Goal: Information Seeking & Learning: Check status

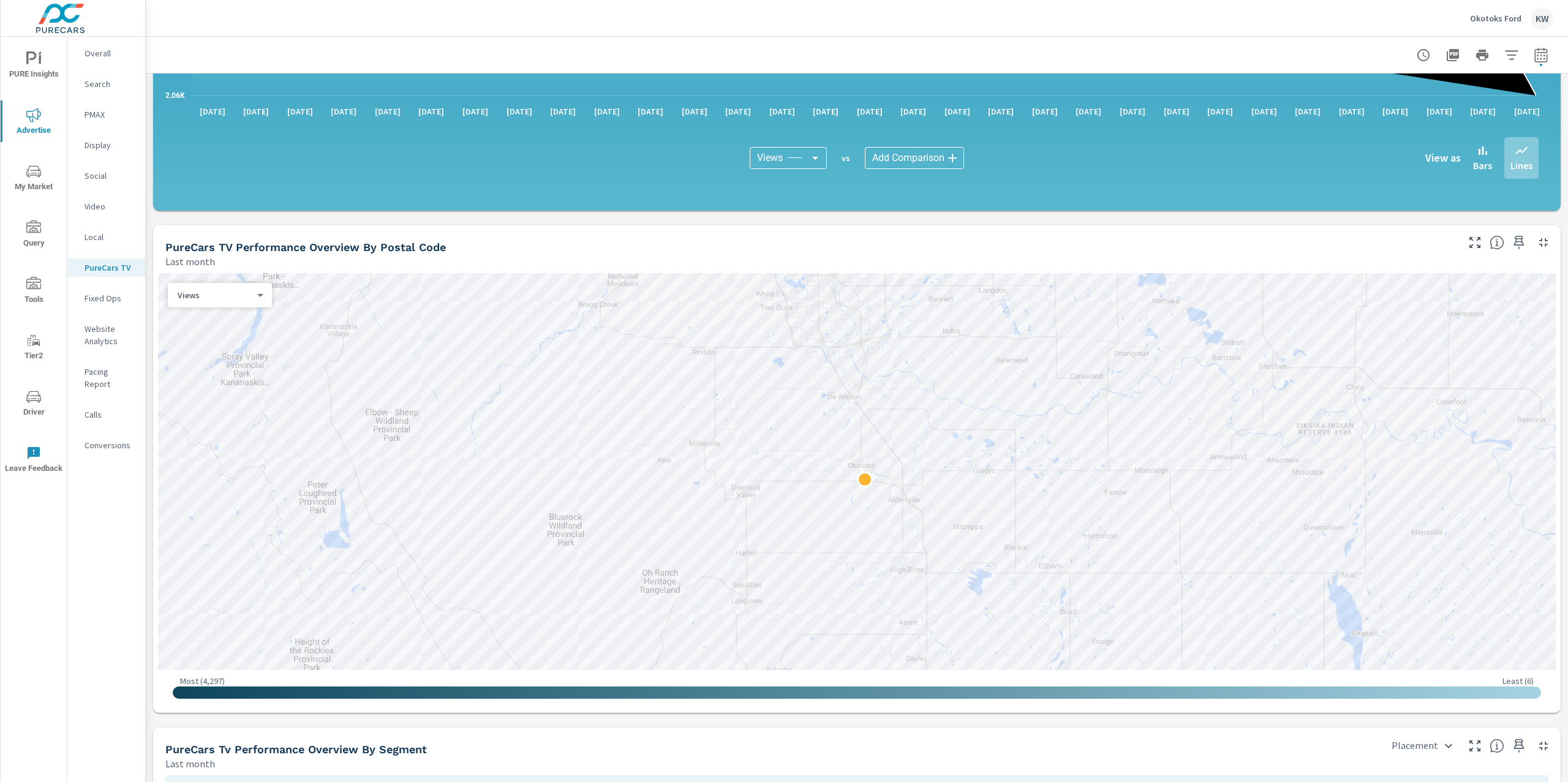
scroll to position [907, 0]
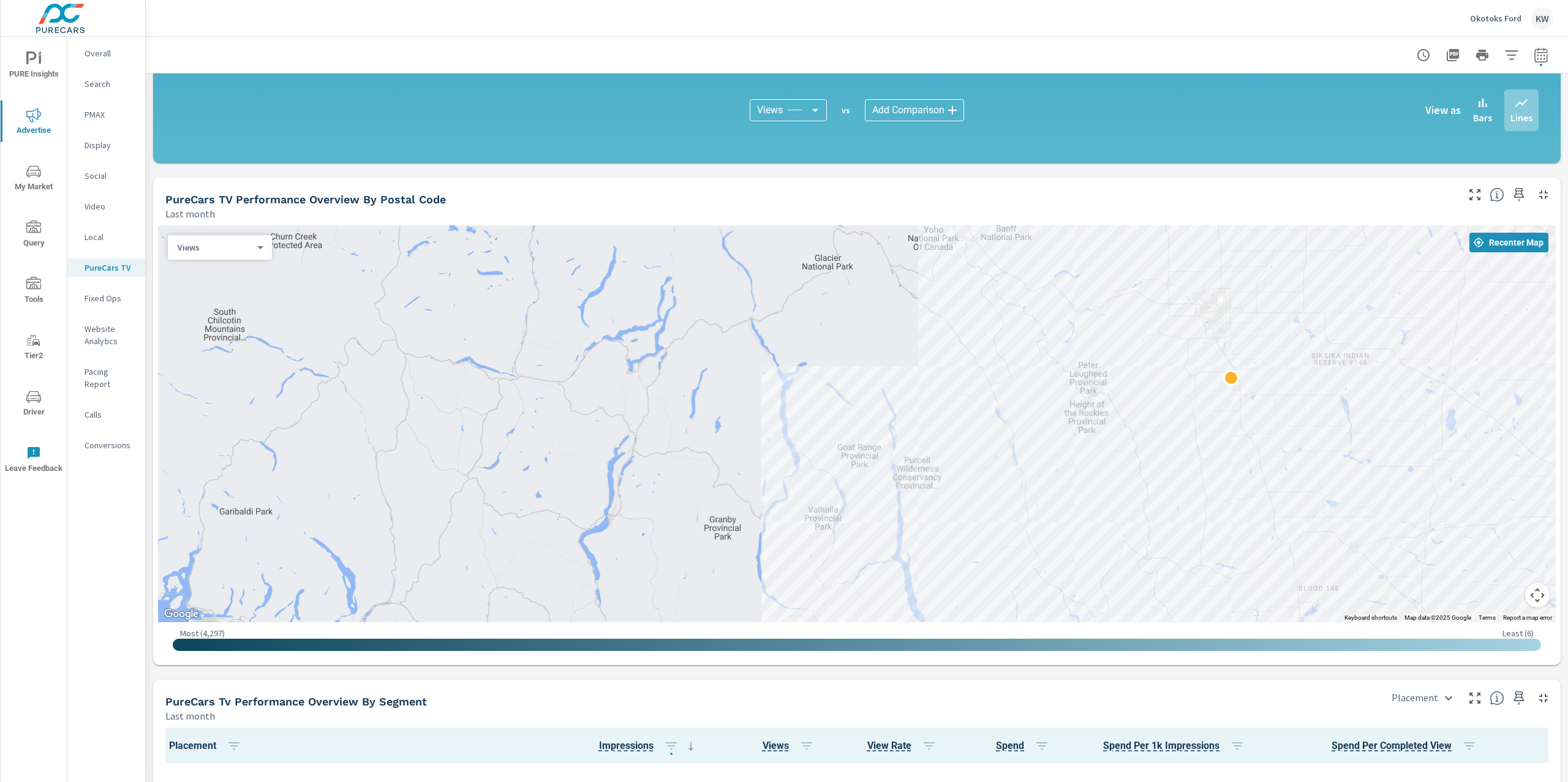
drag, startPoint x: 1335, startPoint y: 338, endPoint x: 1274, endPoint y: 341, distance: 61.1
click at [1333, 338] on div at bounding box center [856, 424] width 1398 height 397
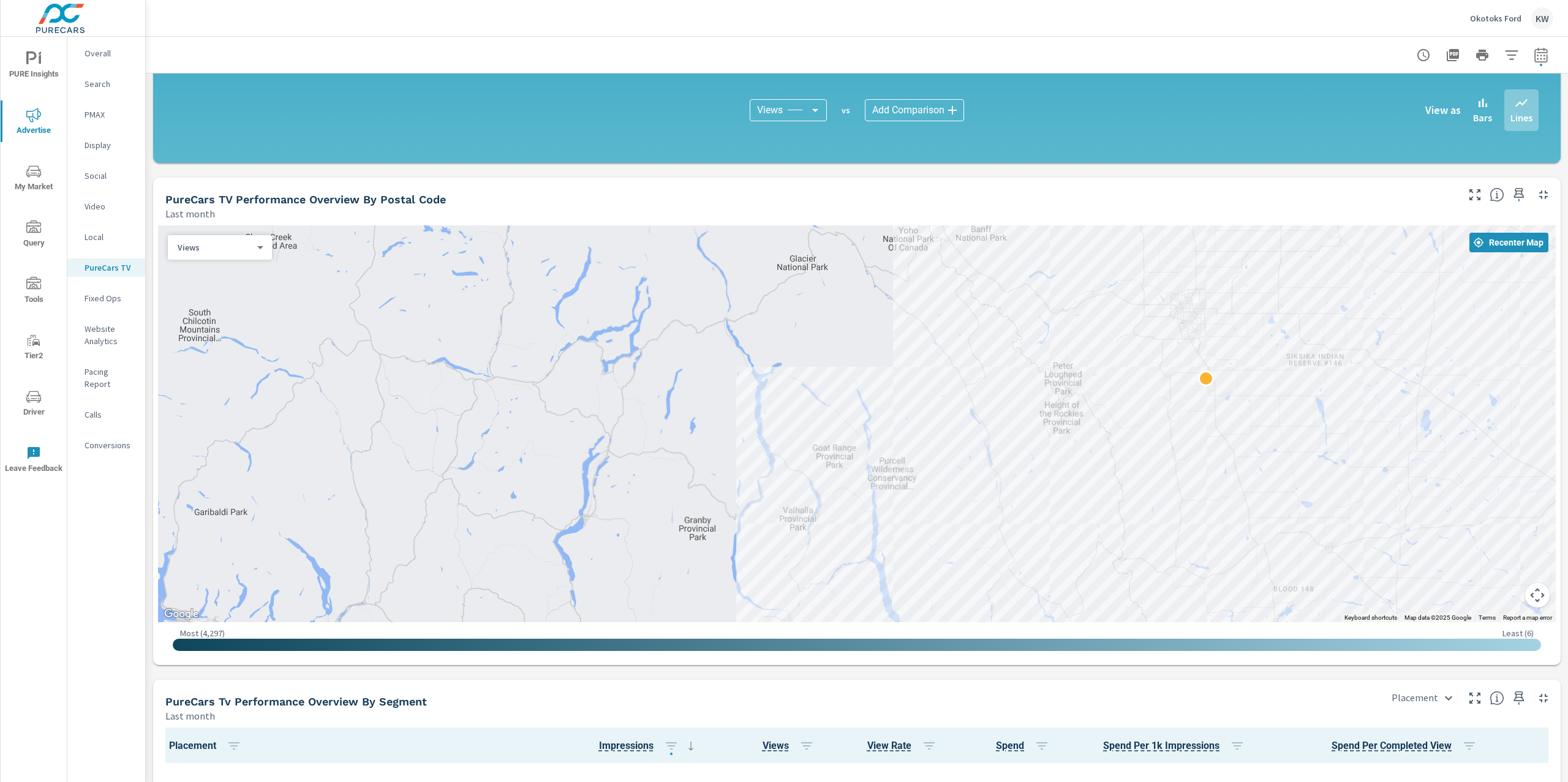
drag, startPoint x: 1274, startPoint y: 341, endPoint x: 1225, endPoint y: 348, distance: 49.5
click at [1248, 344] on div at bounding box center [856, 424] width 1398 height 397
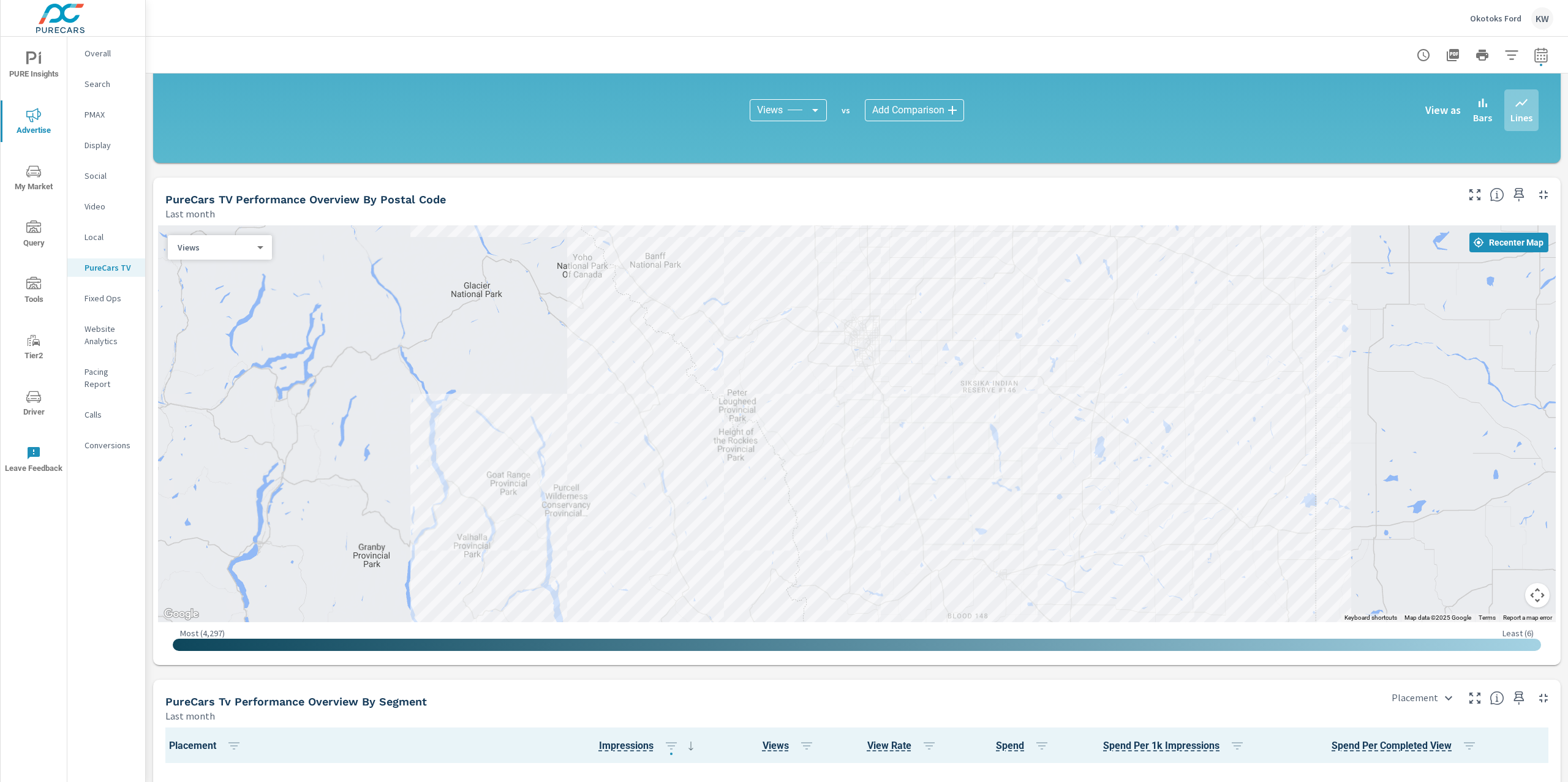
drag, startPoint x: 1225, startPoint y: 348, endPoint x: 963, endPoint y: 368, distance: 262.8
click at [963, 368] on div at bounding box center [856, 424] width 1398 height 397
click at [962, 368] on div at bounding box center [856, 424] width 1398 height 397
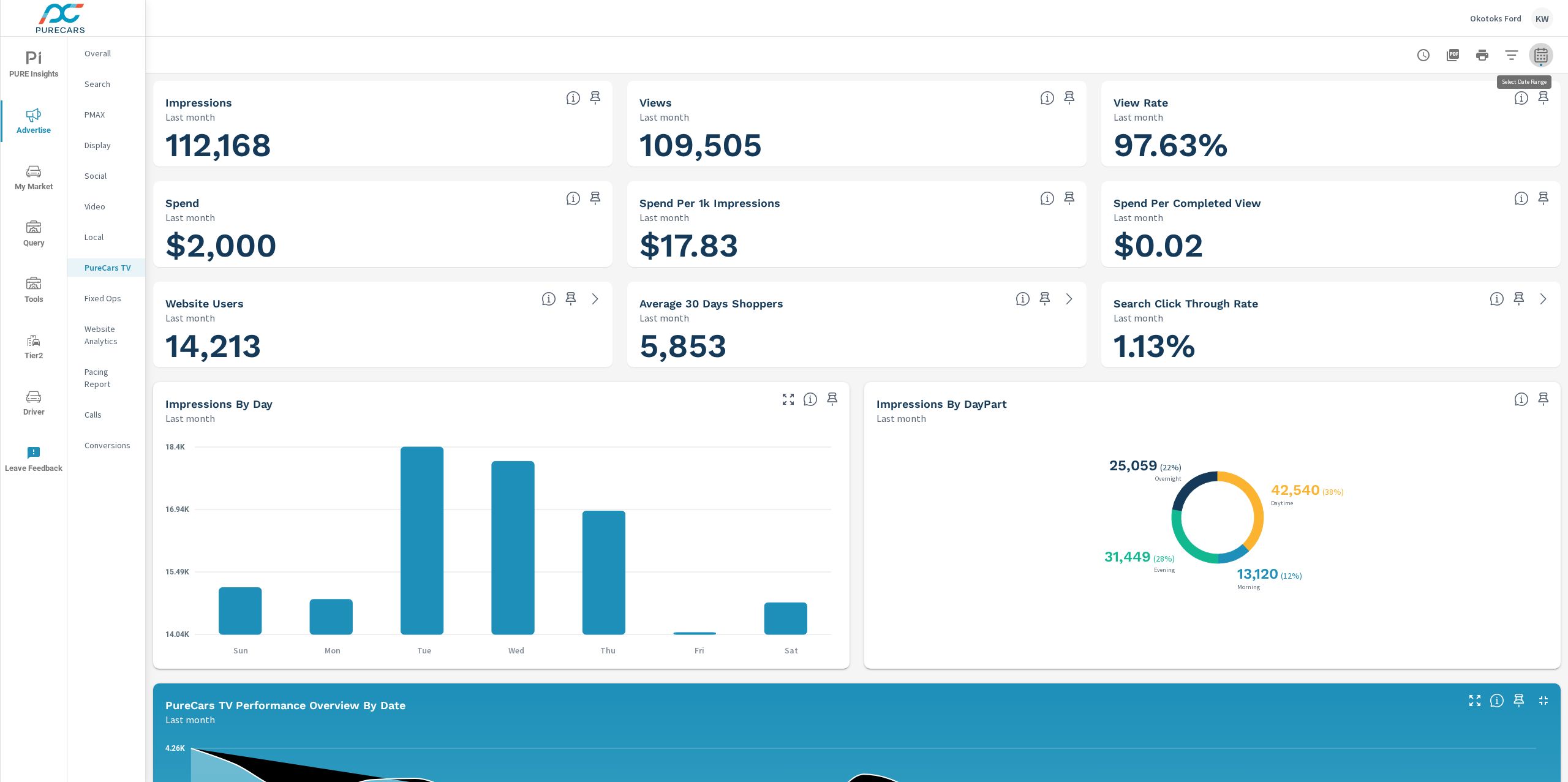
click at [1534, 54] on icon "button" at bounding box center [1541, 55] width 15 height 15
select select "Last month"
click at [1395, 137] on p "+ Add comparison" at bounding box center [1443, 137] width 157 height 15
click at [1415, 163] on select "Custom Previous period Previous month Previous year" at bounding box center [1431, 160] width 122 height 25
select select "Previous month"
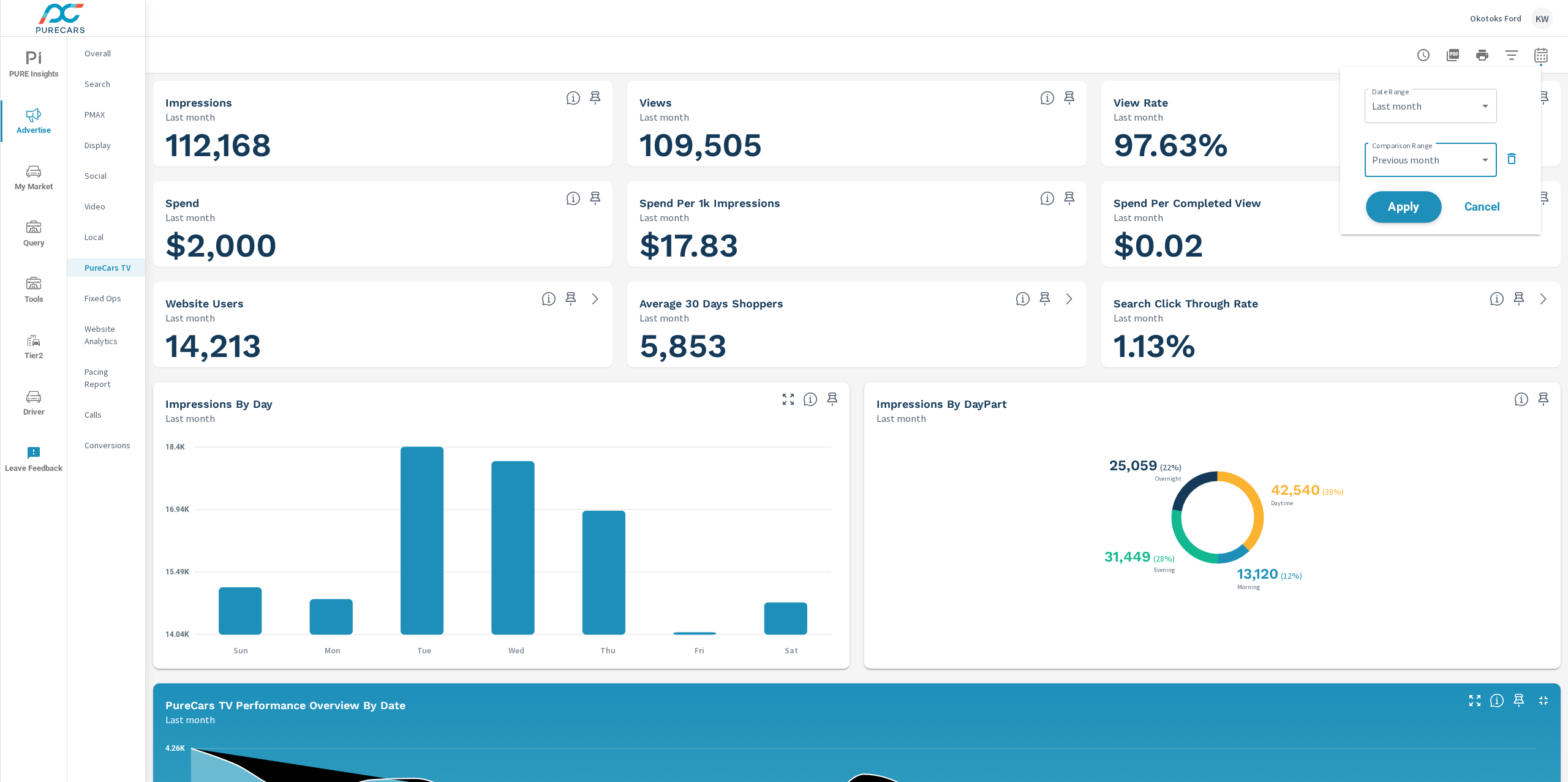
click at [1399, 206] on span "Apply" at bounding box center [1404, 207] width 50 height 12
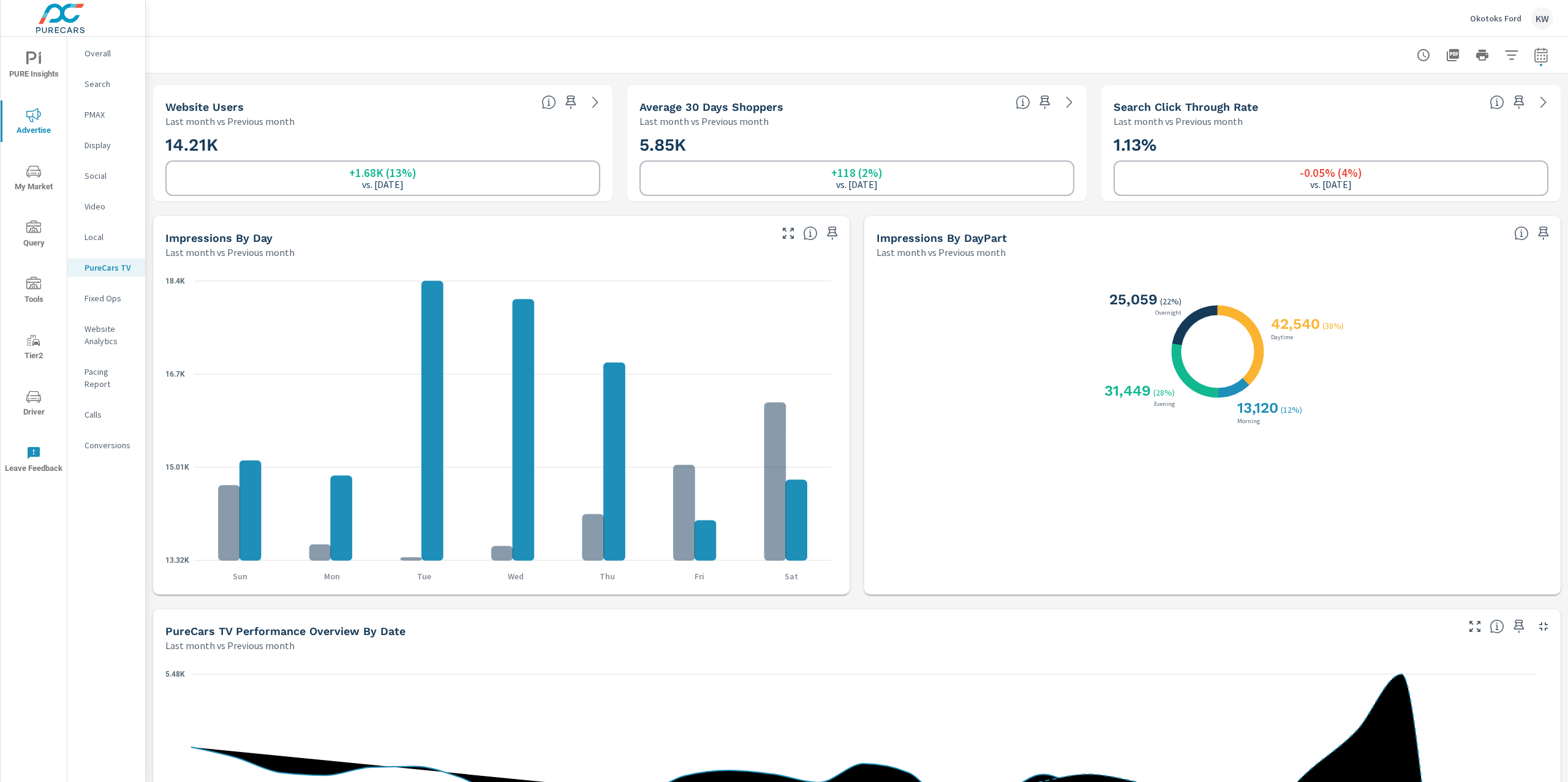
scroll to position [307, 0]
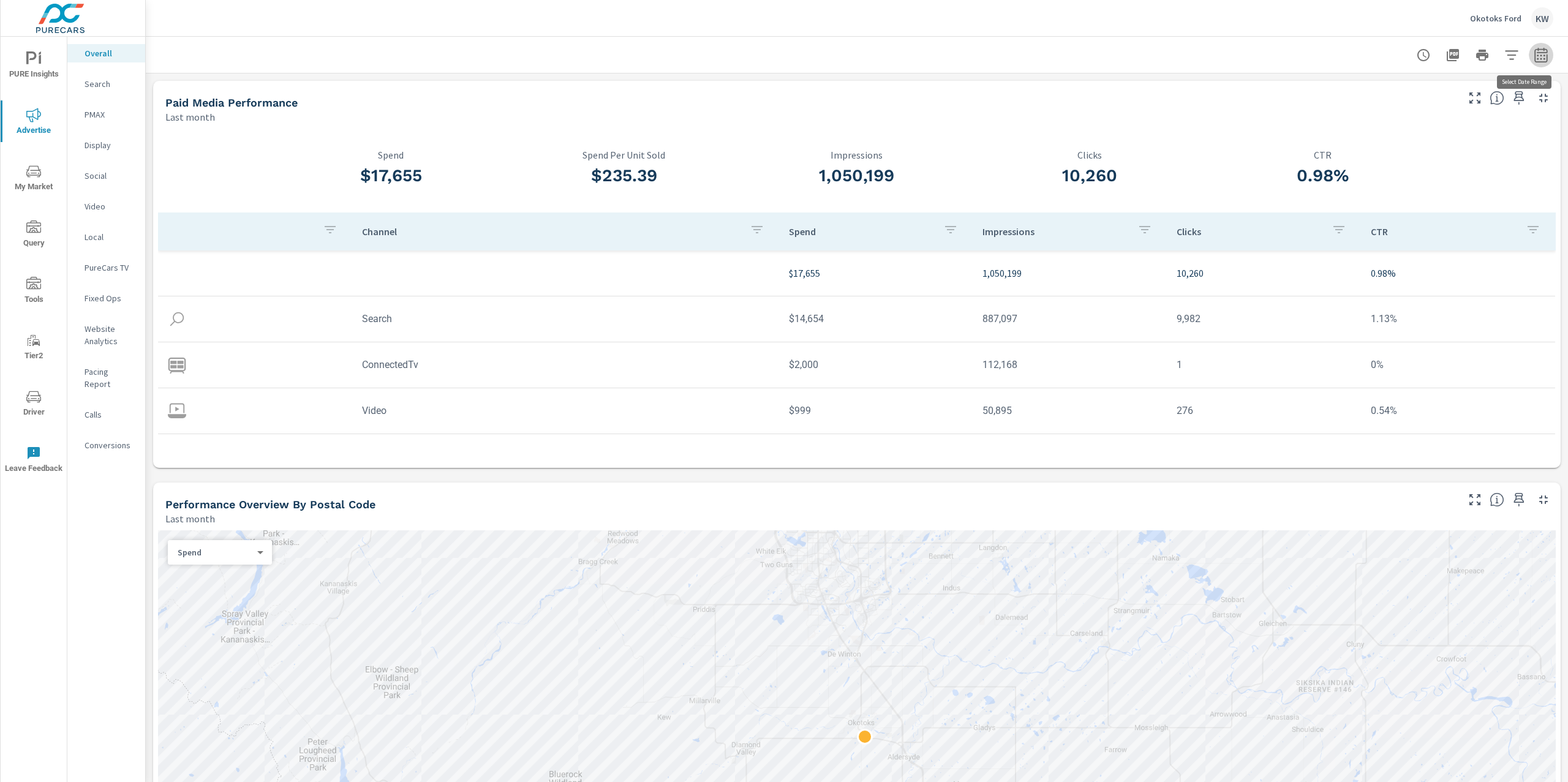
click at [1534, 60] on icon "button" at bounding box center [1541, 55] width 15 height 15
select select "Last month"
click at [1250, 81] on div "Paid Media Performance Last month" at bounding box center [807, 102] width 1307 height 43
click at [18, 63] on span "PURE Insights" at bounding box center [34, 66] width 59 height 30
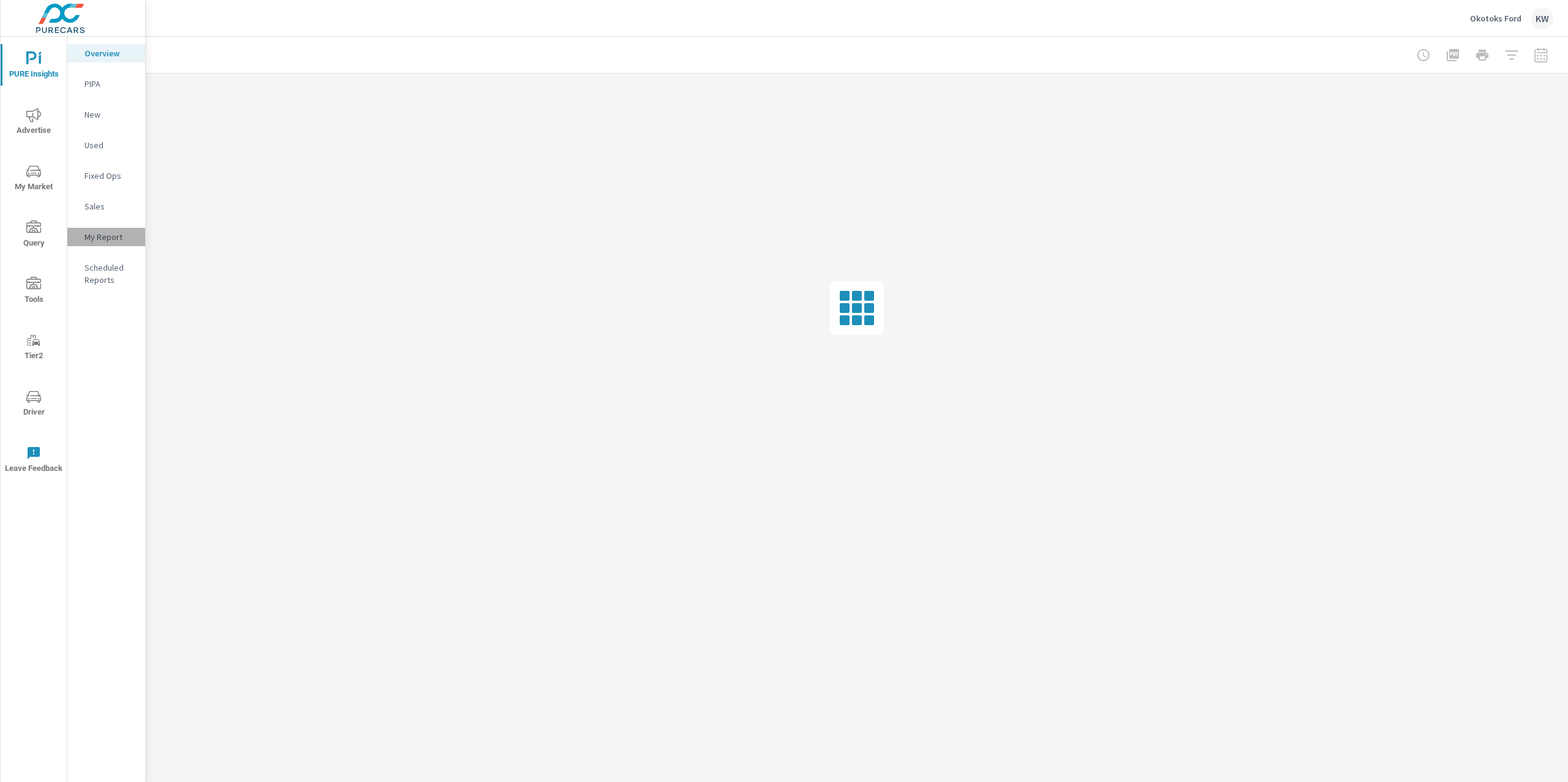
click at [103, 236] on p "My Report" at bounding box center [110, 237] width 51 height 12
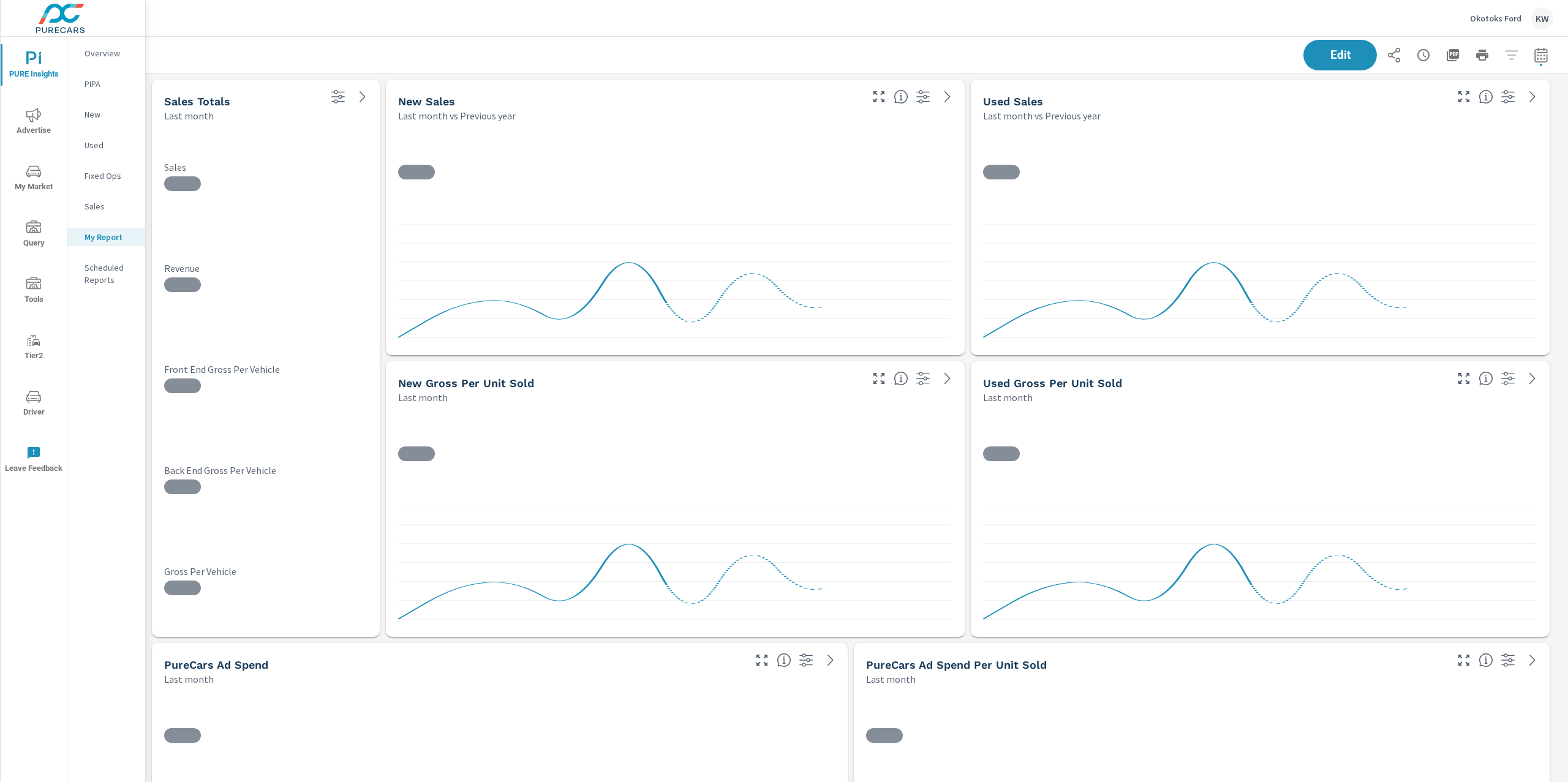
scroll to position [3976, 1436]
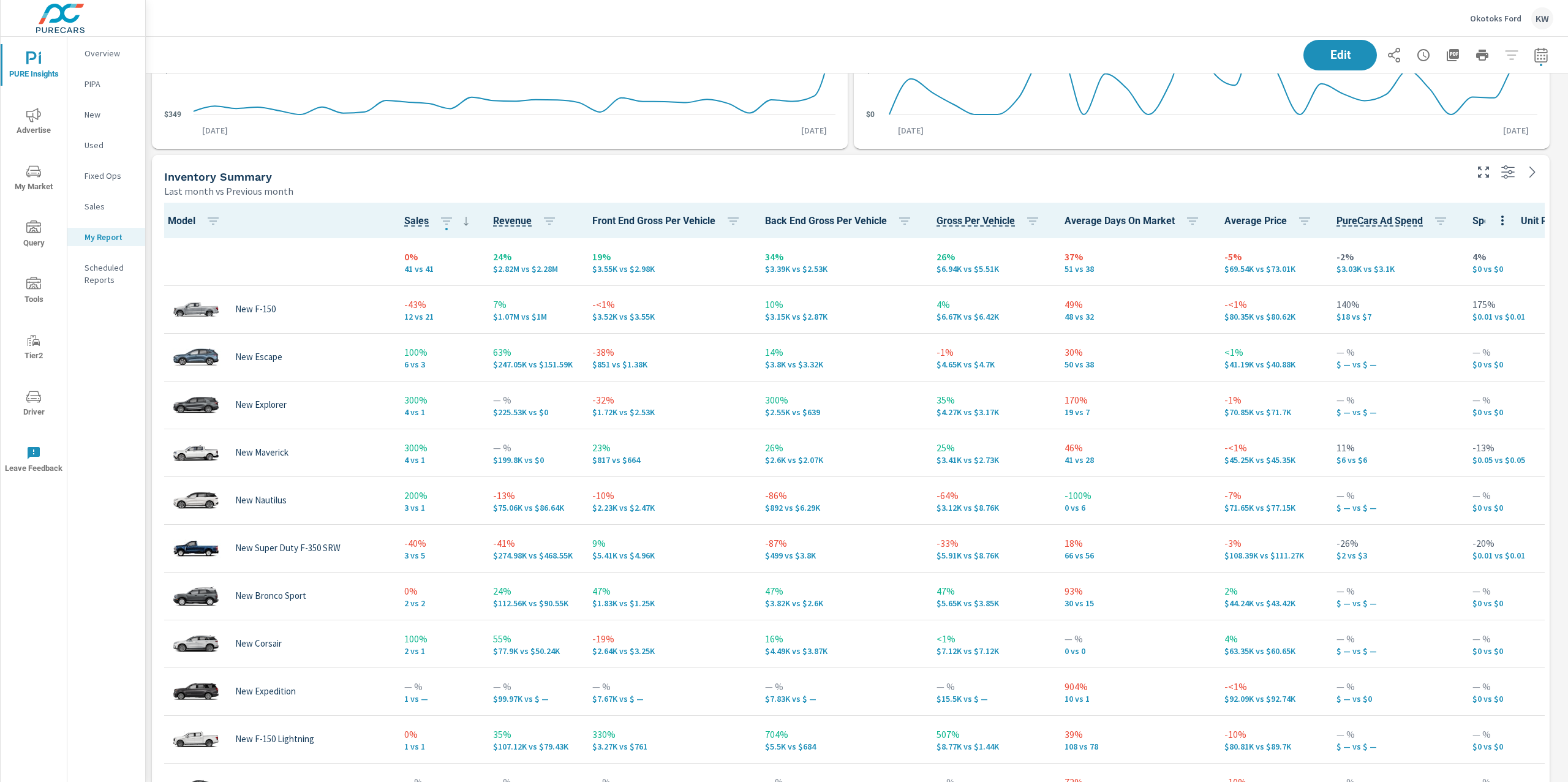
scroll to position [3976, 1436]
click at [31, 119] on icon "nav menu" at bounding box center [33, 115] width 15 height 15
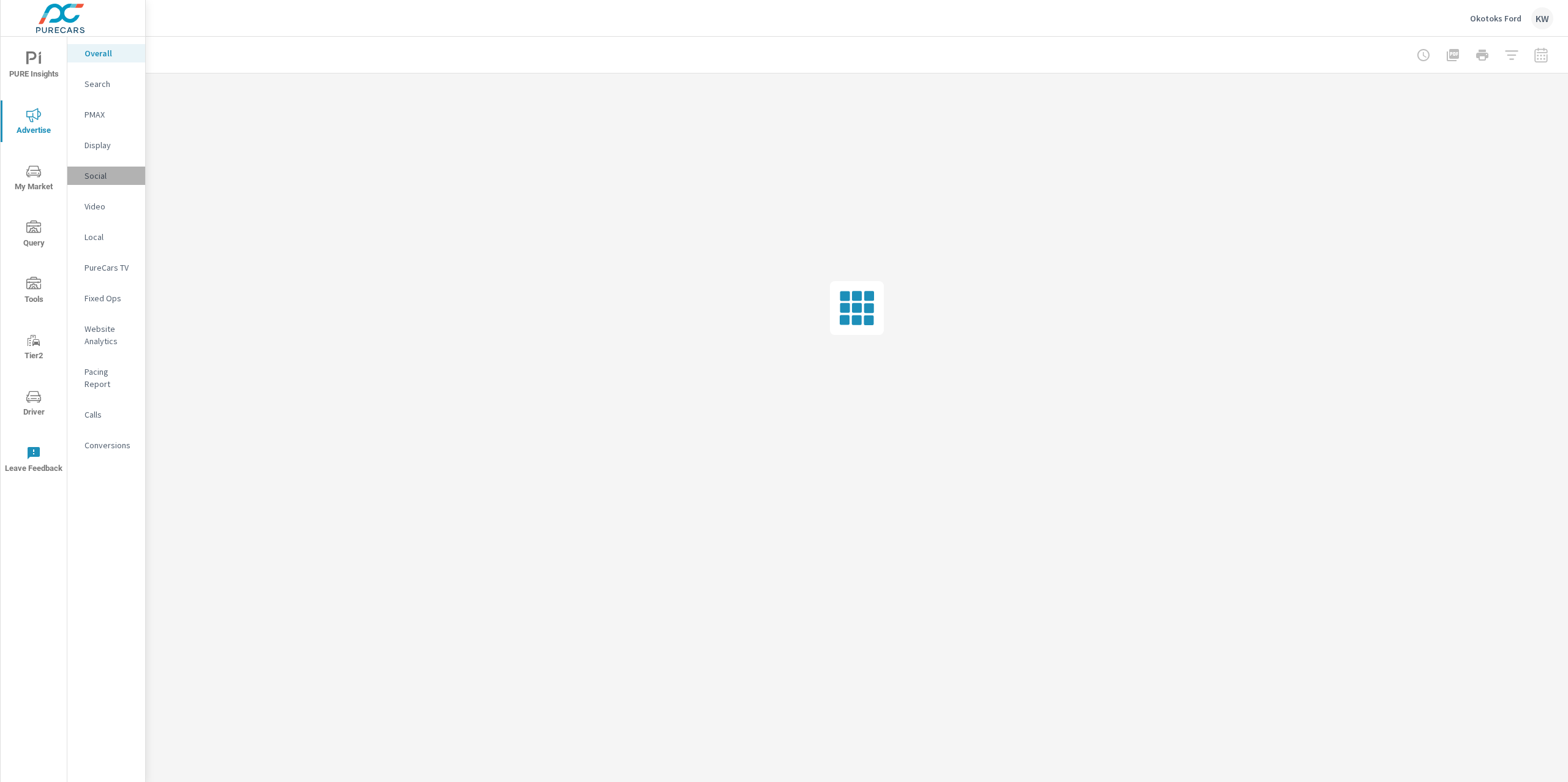
click at [101, 177] on p "Social" at bounding box center [110, 176] width 51 height 12
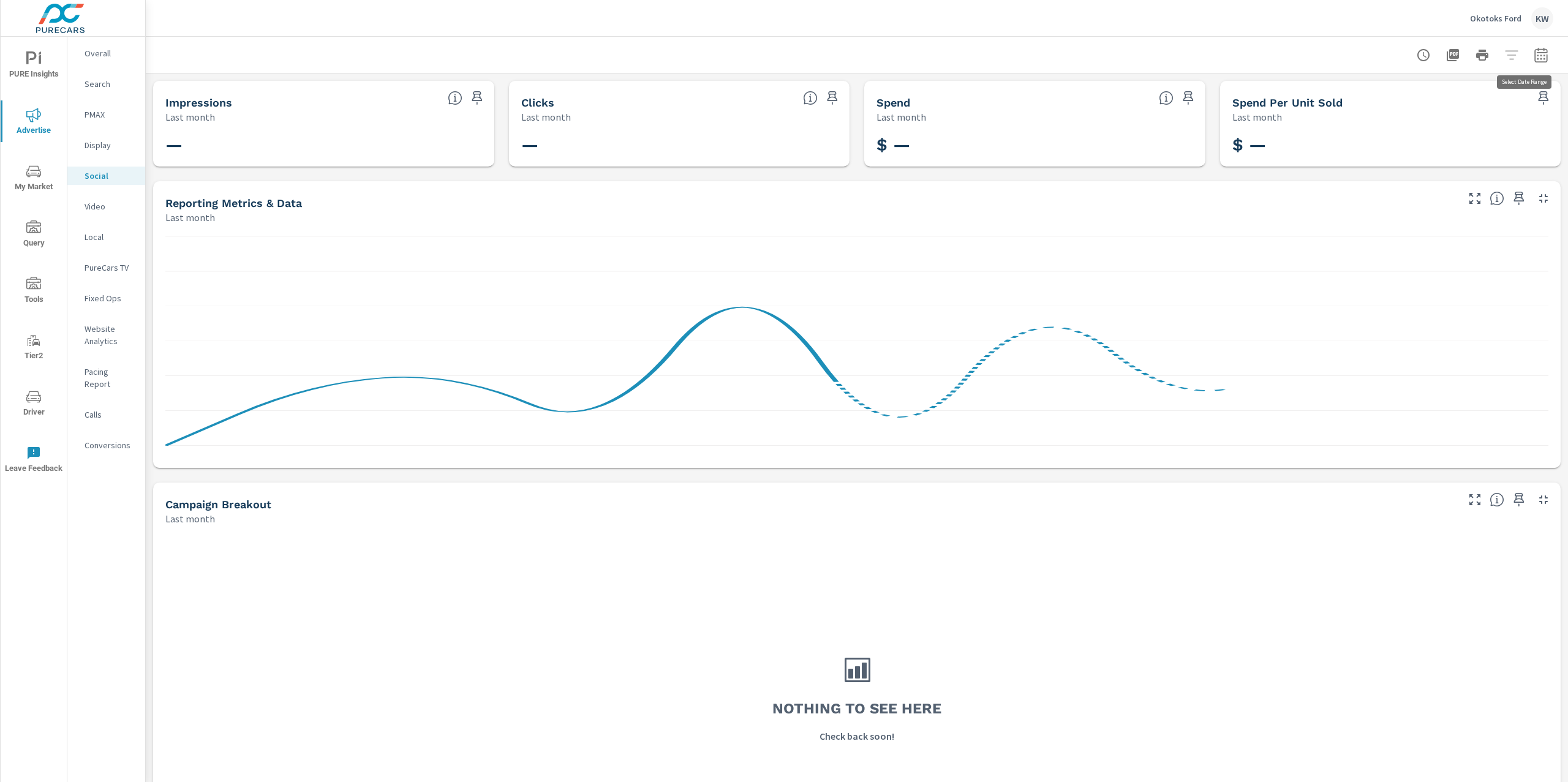
click at [1537, 58] on icon "button" at bounding box center [1541, 57] width 8 height 5
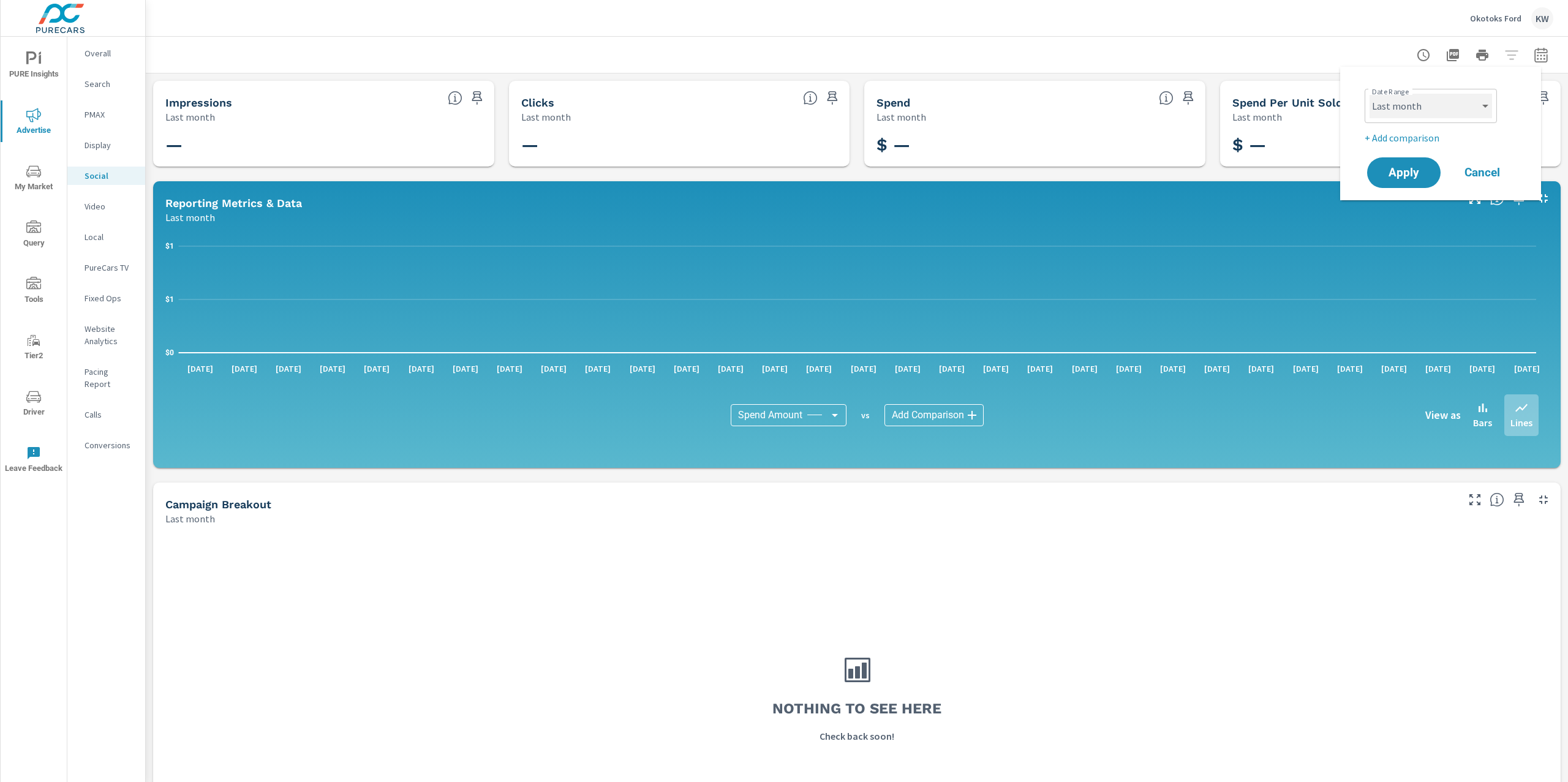
click at [1472, 104] on select "Custom [DATE] Last week Last 7 days Last 14 days Last 30 days Last 45 days Last…" at bounding box center [1431, 106] width 122 height 25
select select "Month to date"
click at [1409, 167] on span "Apply" at bounding box center [1404, 173] width 50 height 12
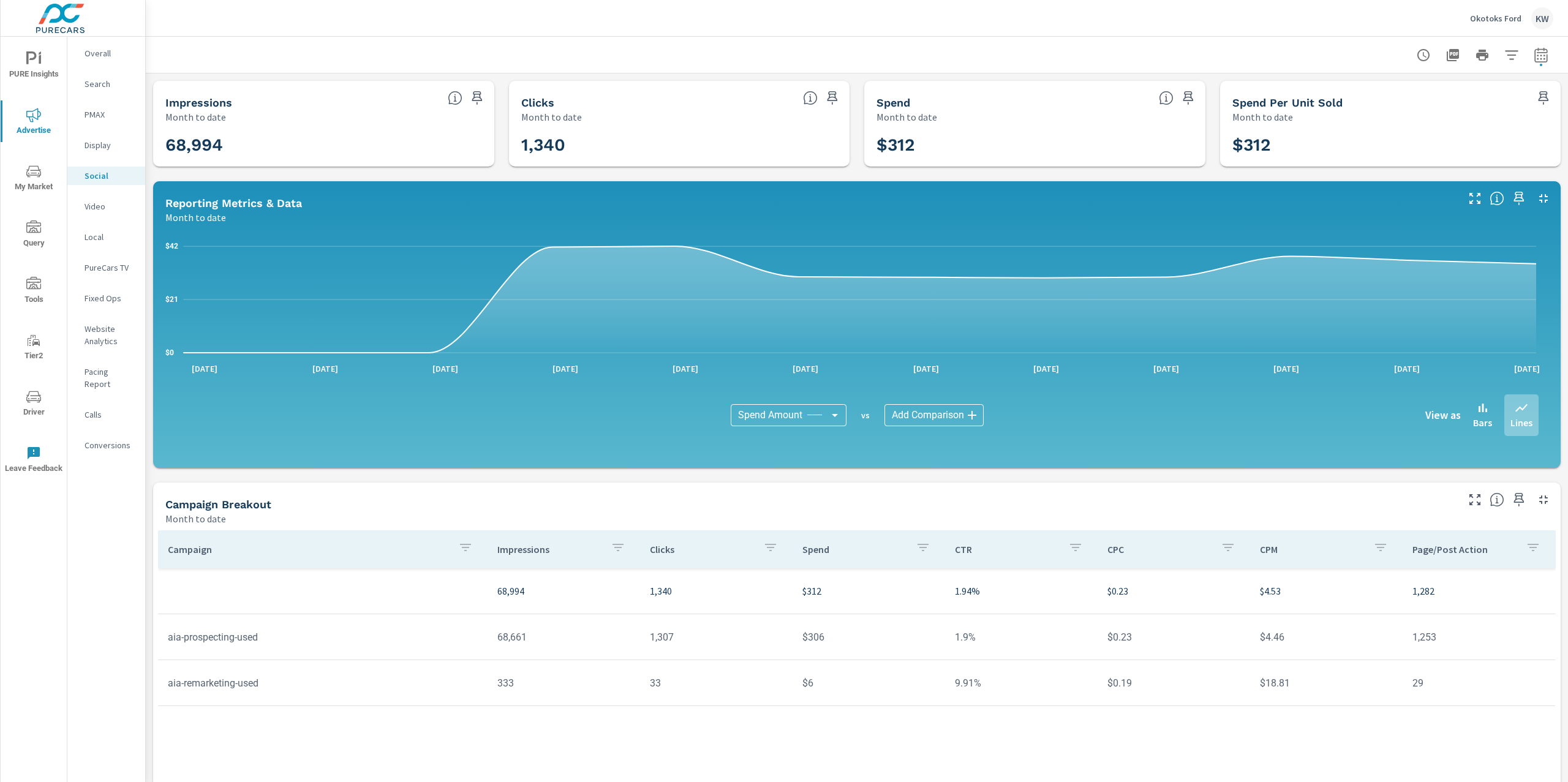
click at [36, 57] on icon "nav menu" at bounding box center [33, 58] width 15 height 15
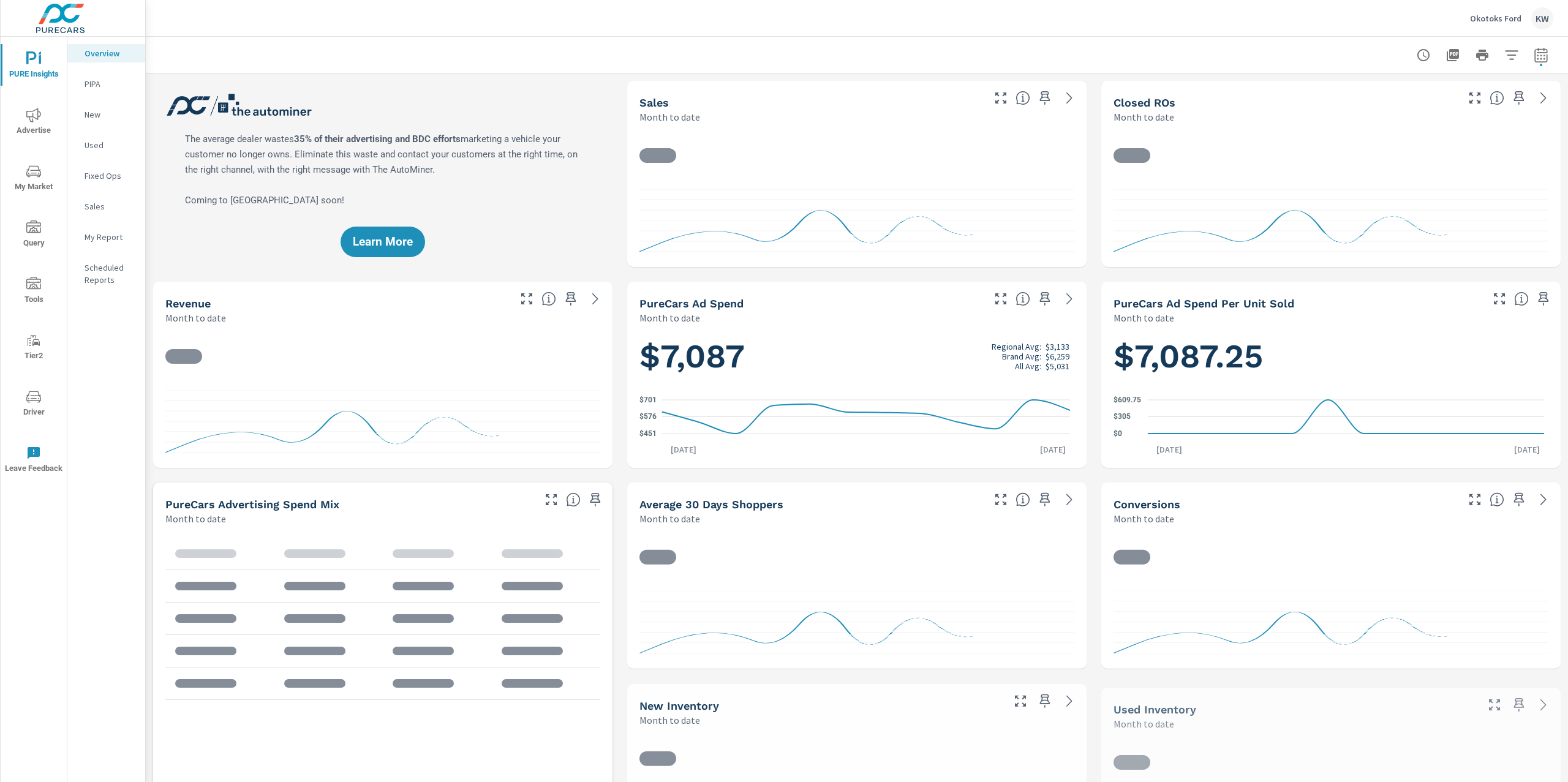
click at [108, 239] on p "My Report" at bounding box center [110, 237] width 51 height 12
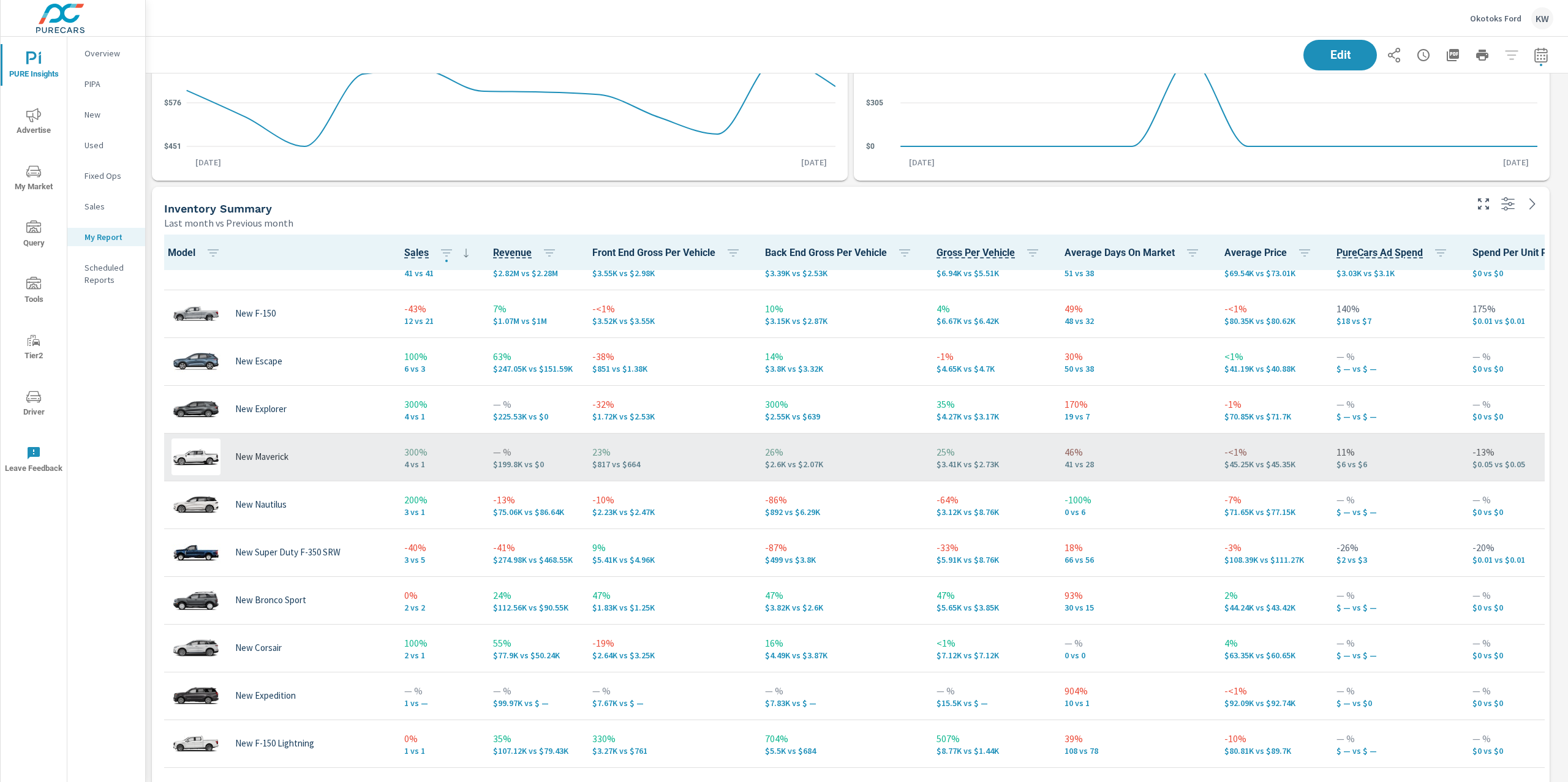
scroll to position [40, 0]
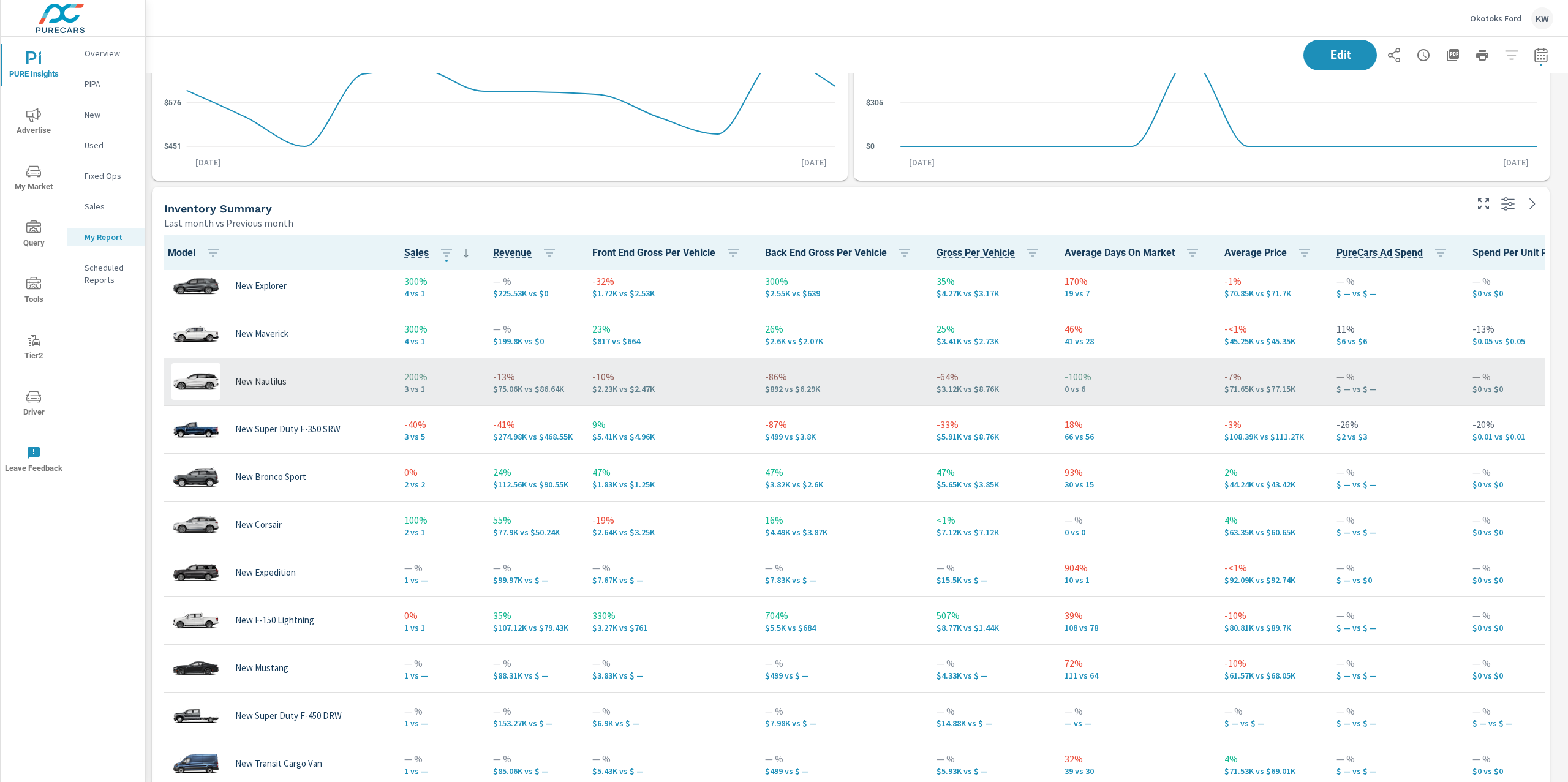
scroll to position [159, 0]
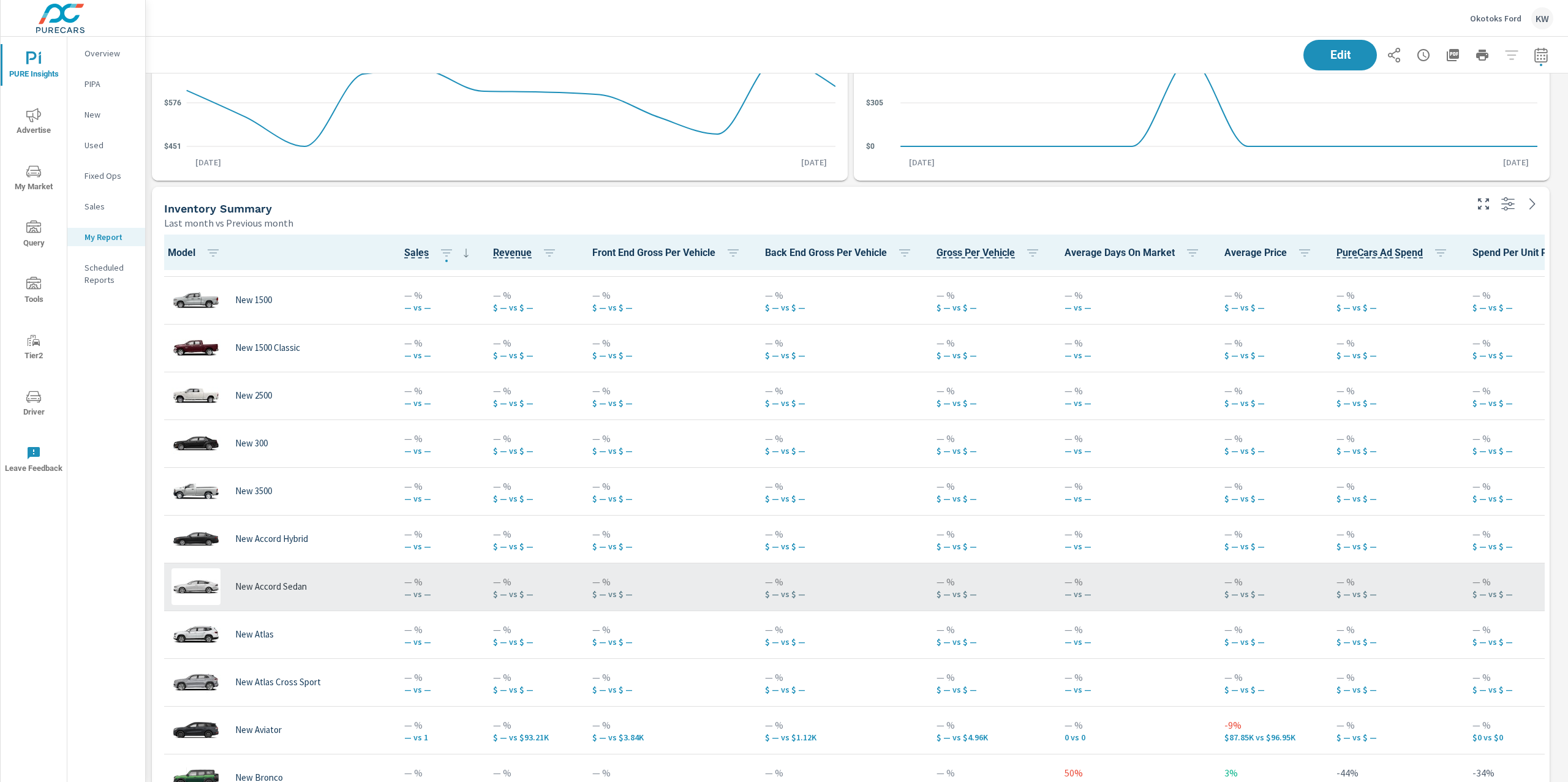
scroll to position [664, 0]
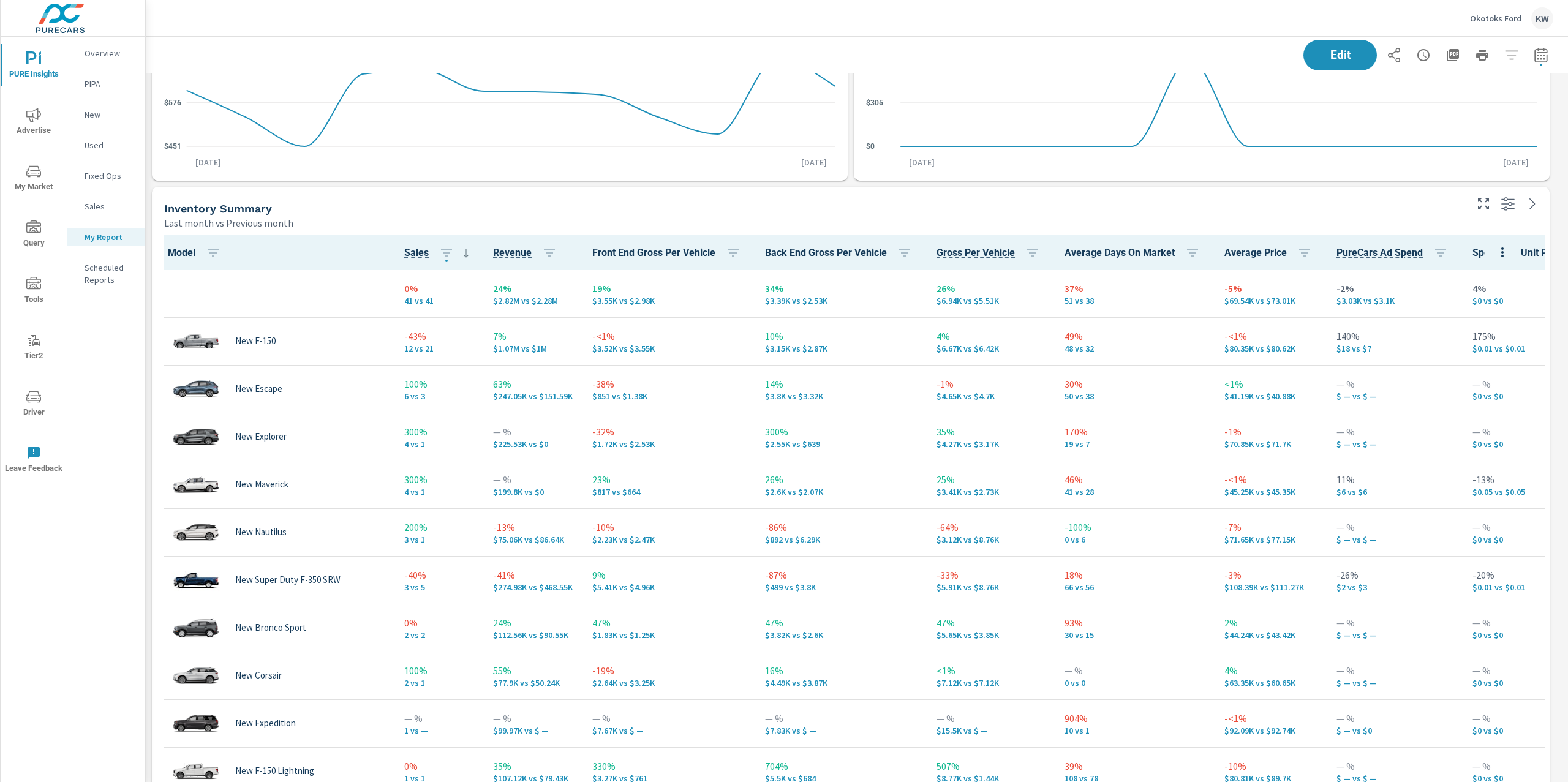
click at [1399, 218] on div "Last month vs Previous month" at bounding box center [814, 222] width 1300 height 15
click at [1336, 60] on span "Edit" at bounding box center [1340, 54] width 50 height 12
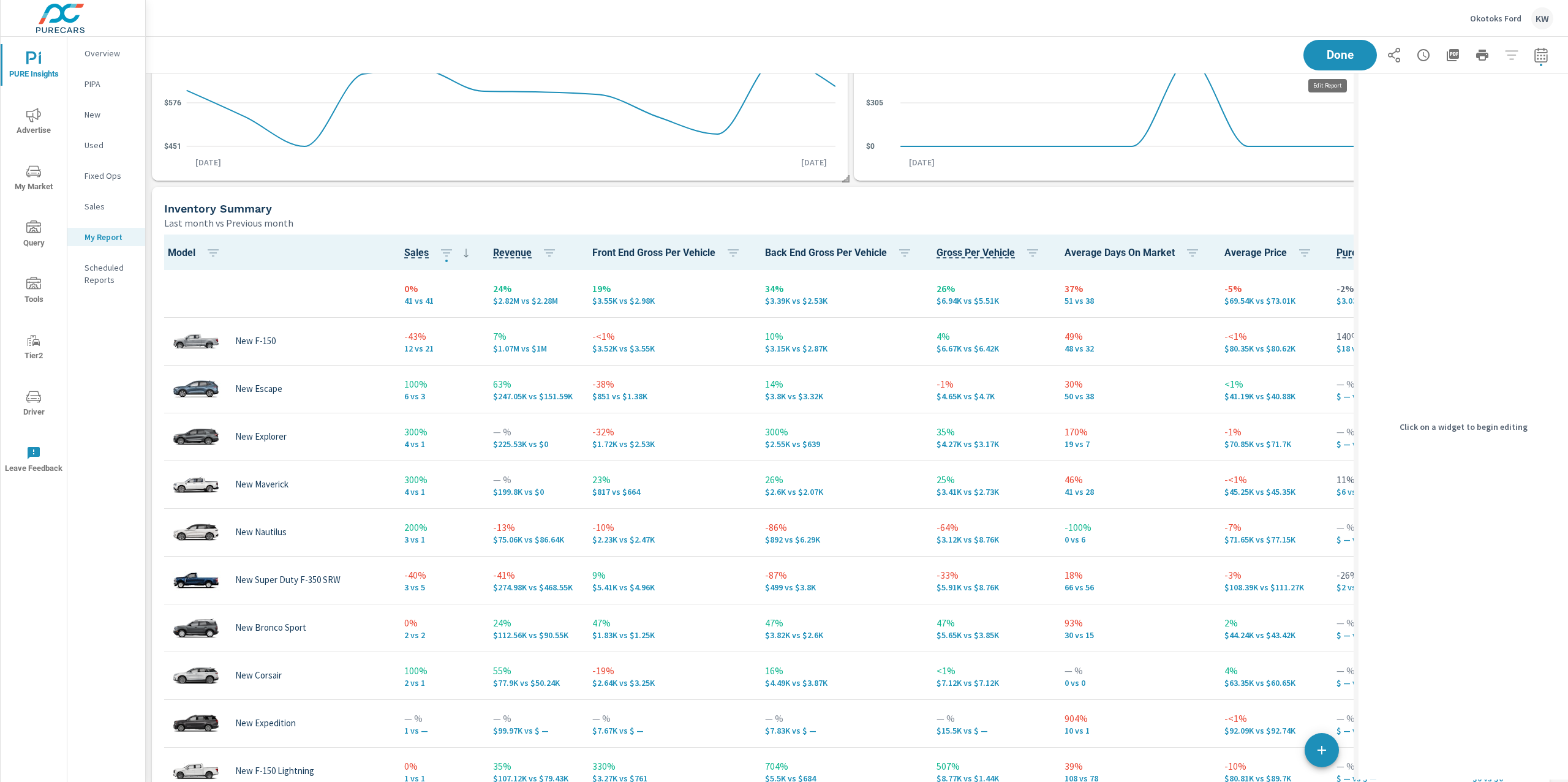
scroll to position [6, 5]
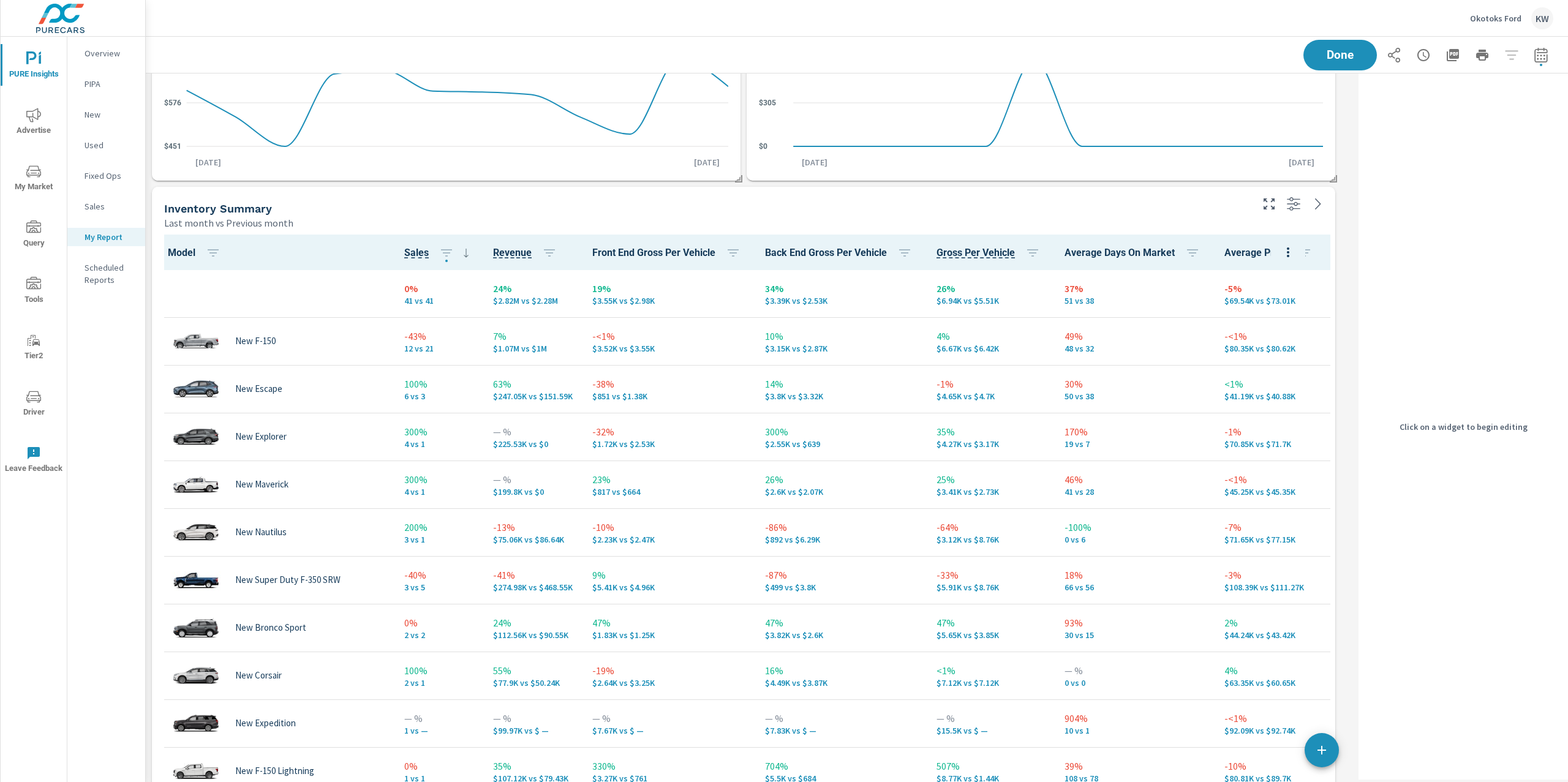
click at [1228, 210] on div "Inventory Summary" at bounding box center [707, 208] width 1086 height 14
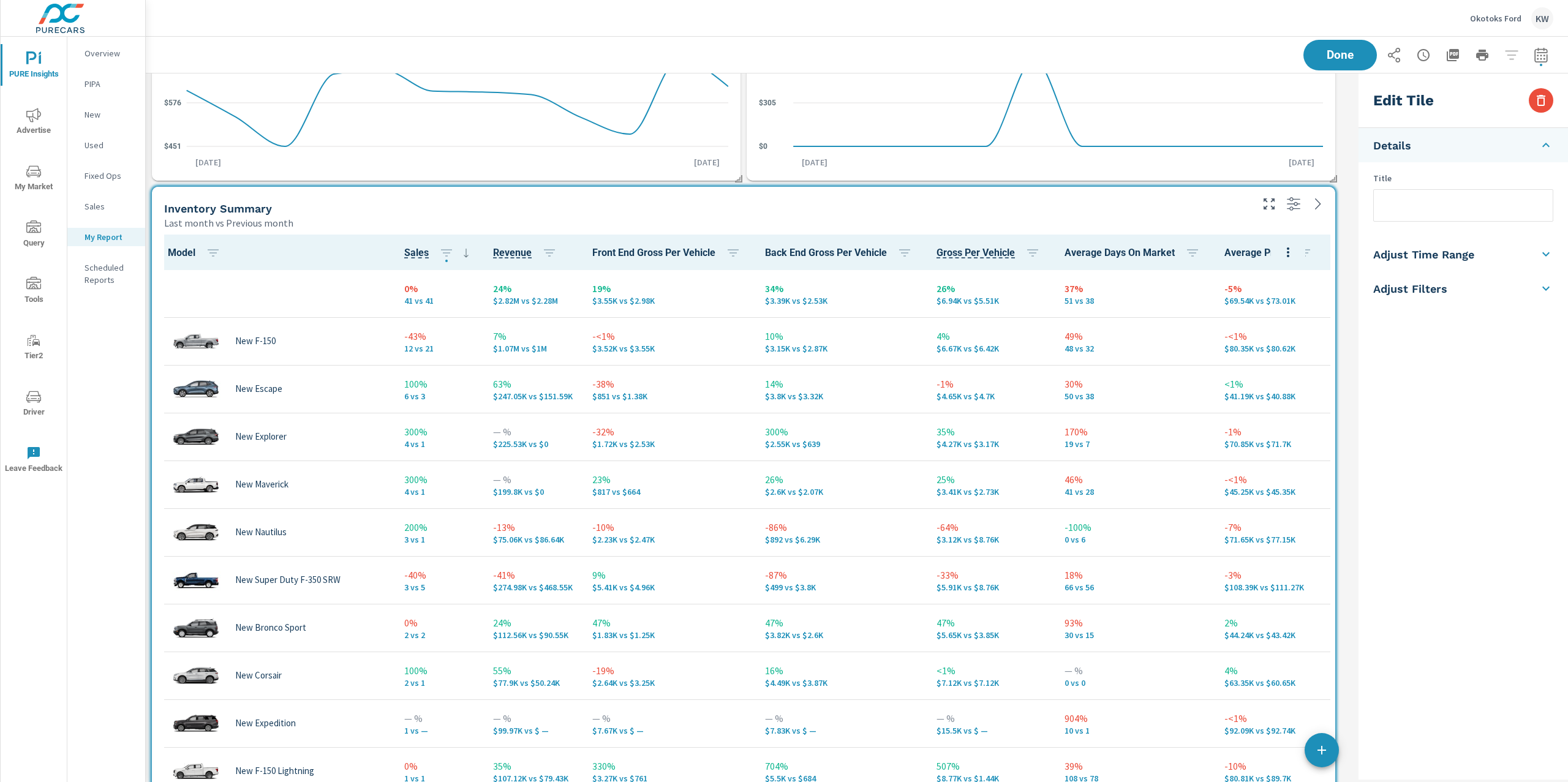
scroll to position [3976, 1221]
click at [1546, 284] on icon at bounding box center [1546, 287] width 15 height 15
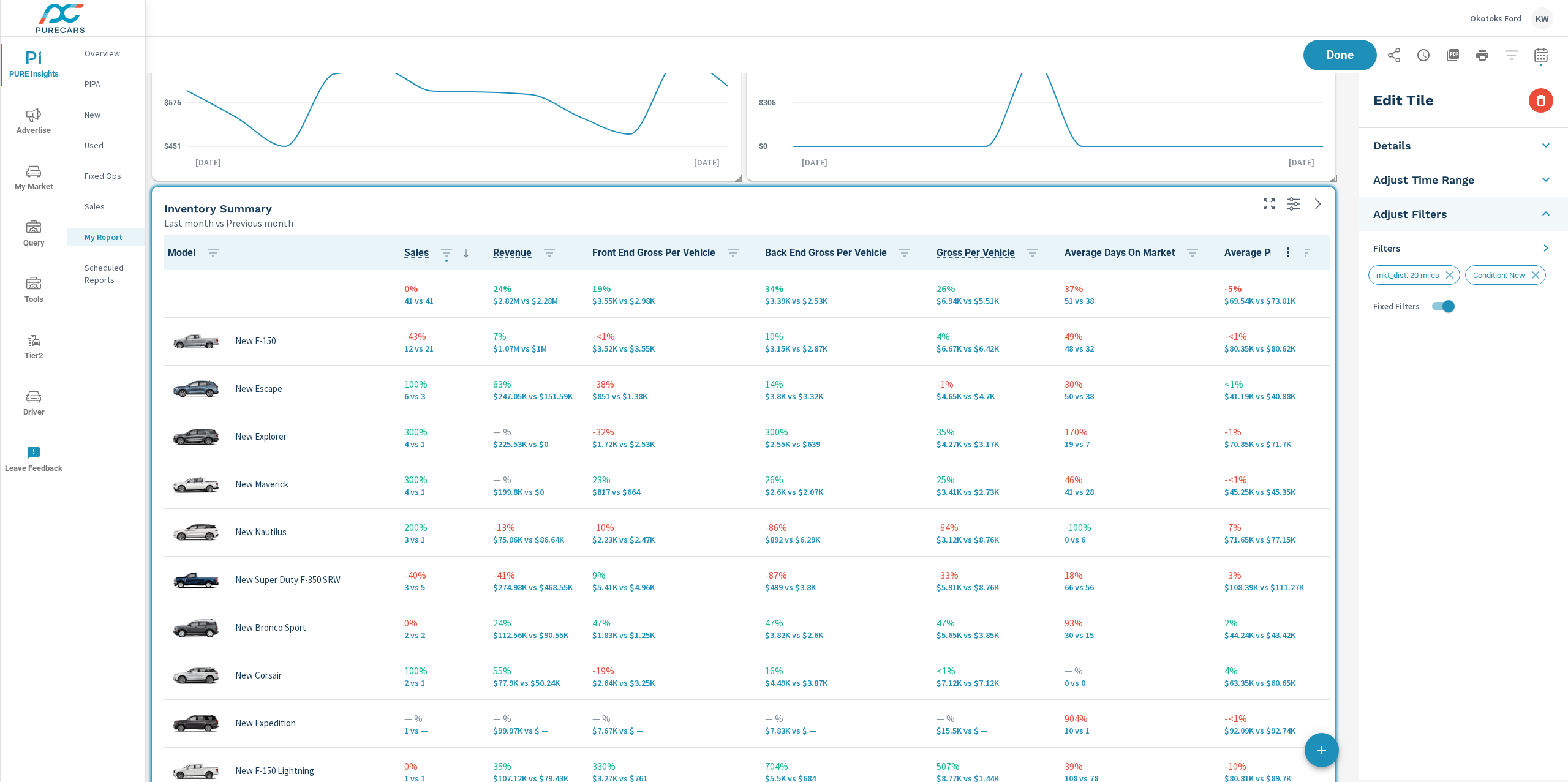
click at [1549, 250] on icon at bounding box center [1546, 248] width 15 height 15
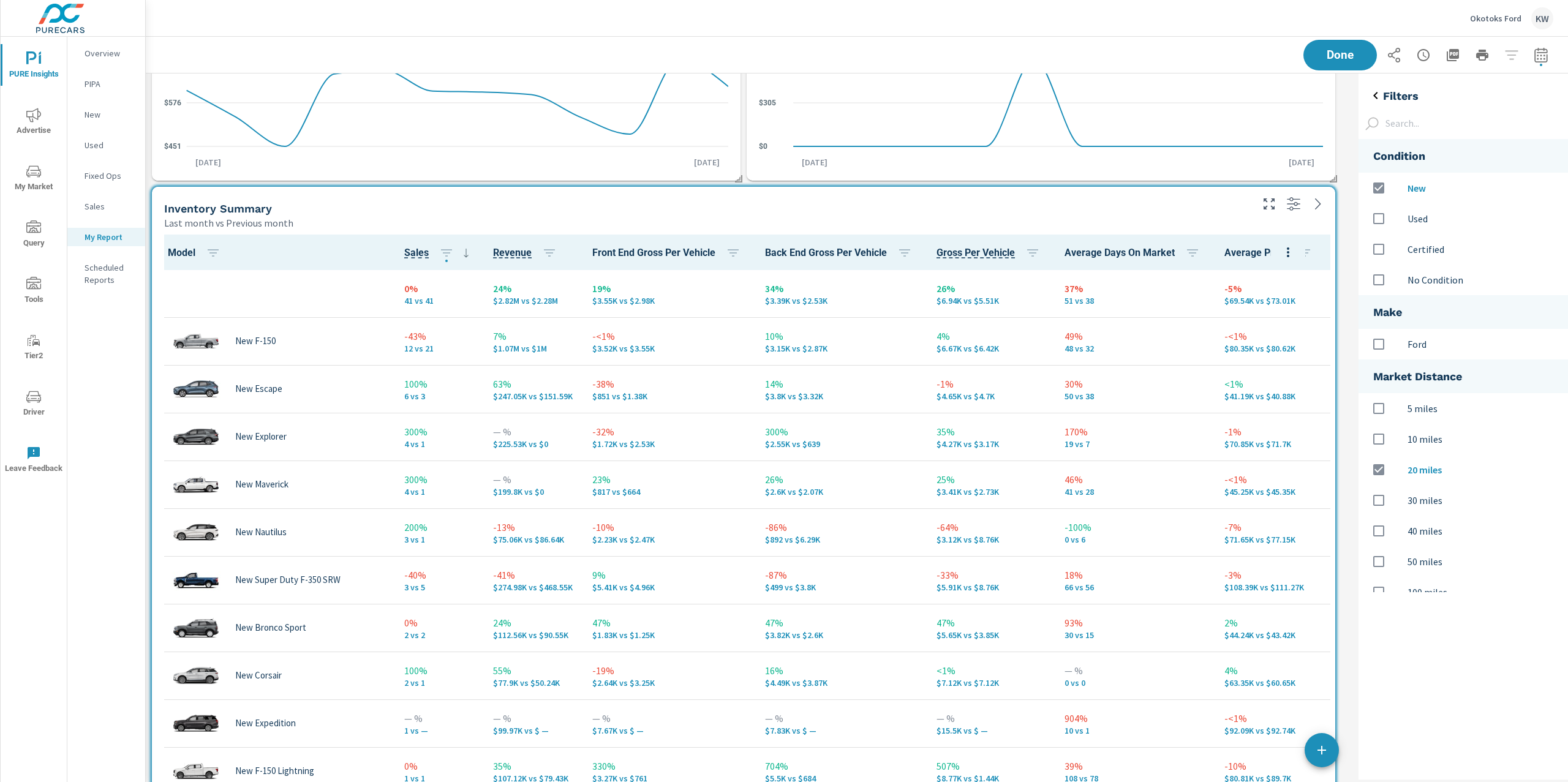
scroll to position [478, 235]
click at [1378, 345] on input "options" at bounding box center [1378, 344] width 26 height 26
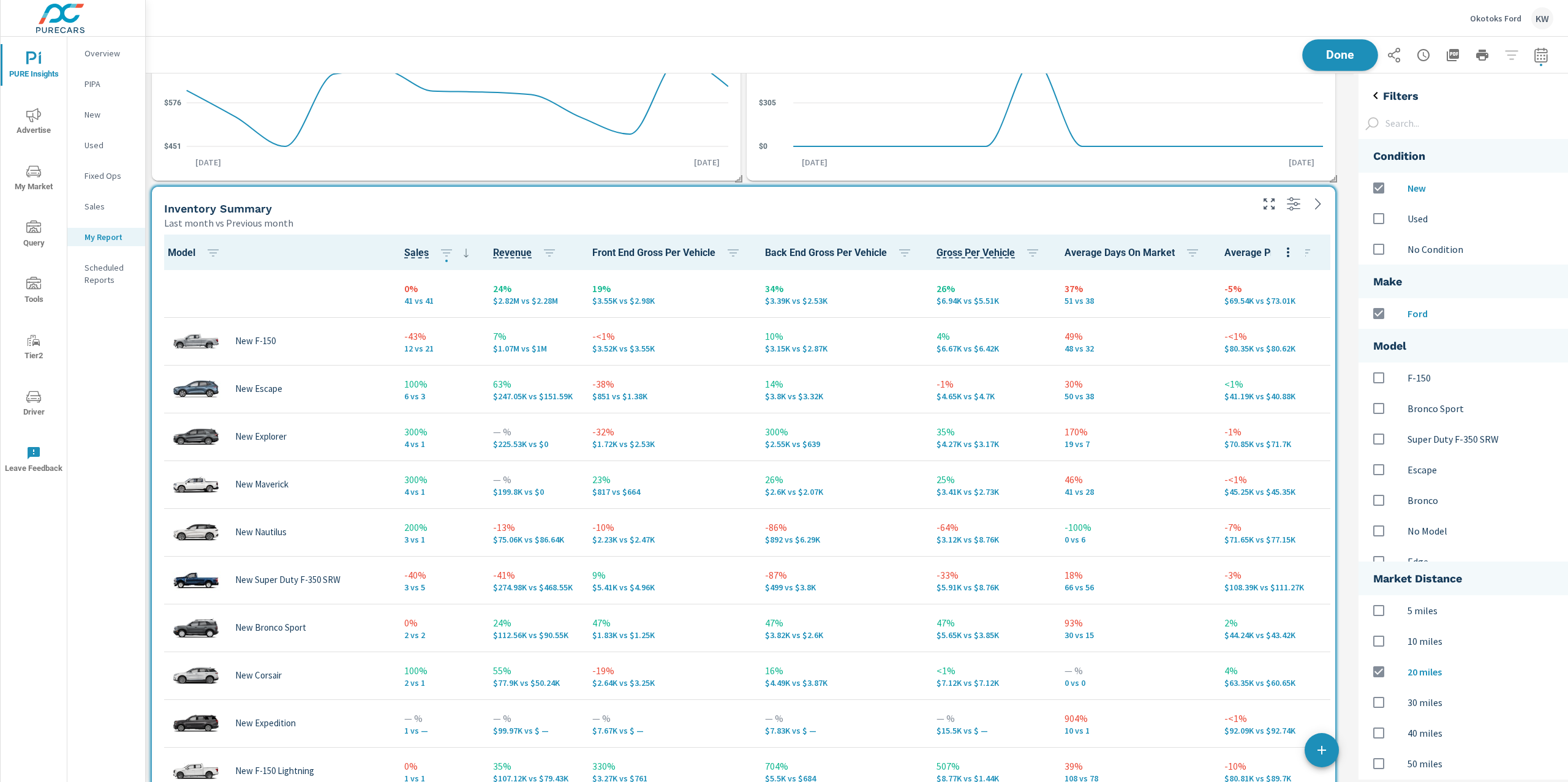
scroll to position [3976, 1221]
click at [1335, 63] on button "Done" at bounding box center [1340, 55] width 76 height 32
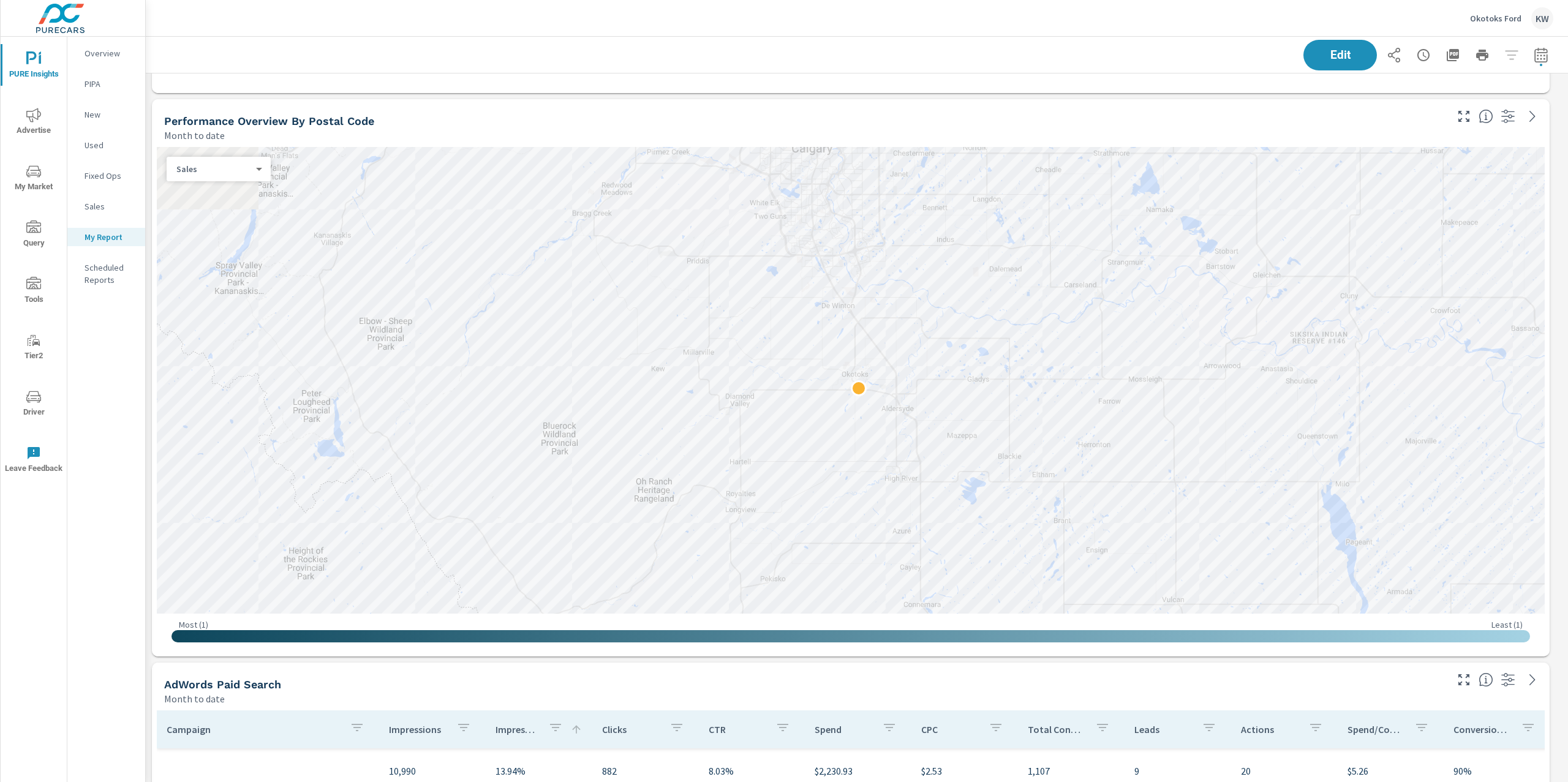
scroll to position [1667, 0]
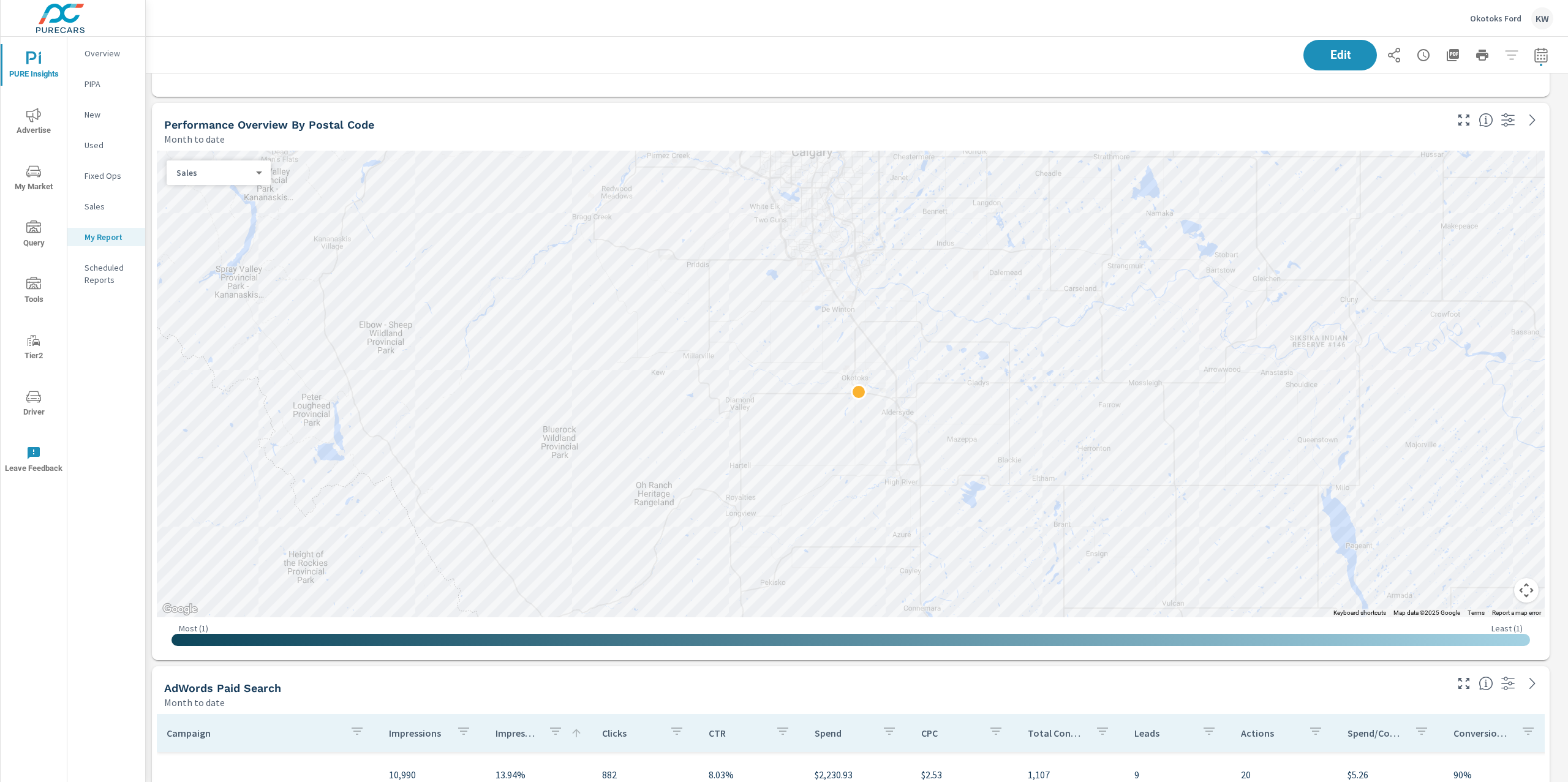
click at [1534, 60] on icon "button" at bounding box center [1541, 55] width 15 height 15
select select "Month to date"
click at [1534, 60] on icon "button" at bounding box center [1541, 55] width 15 height 15
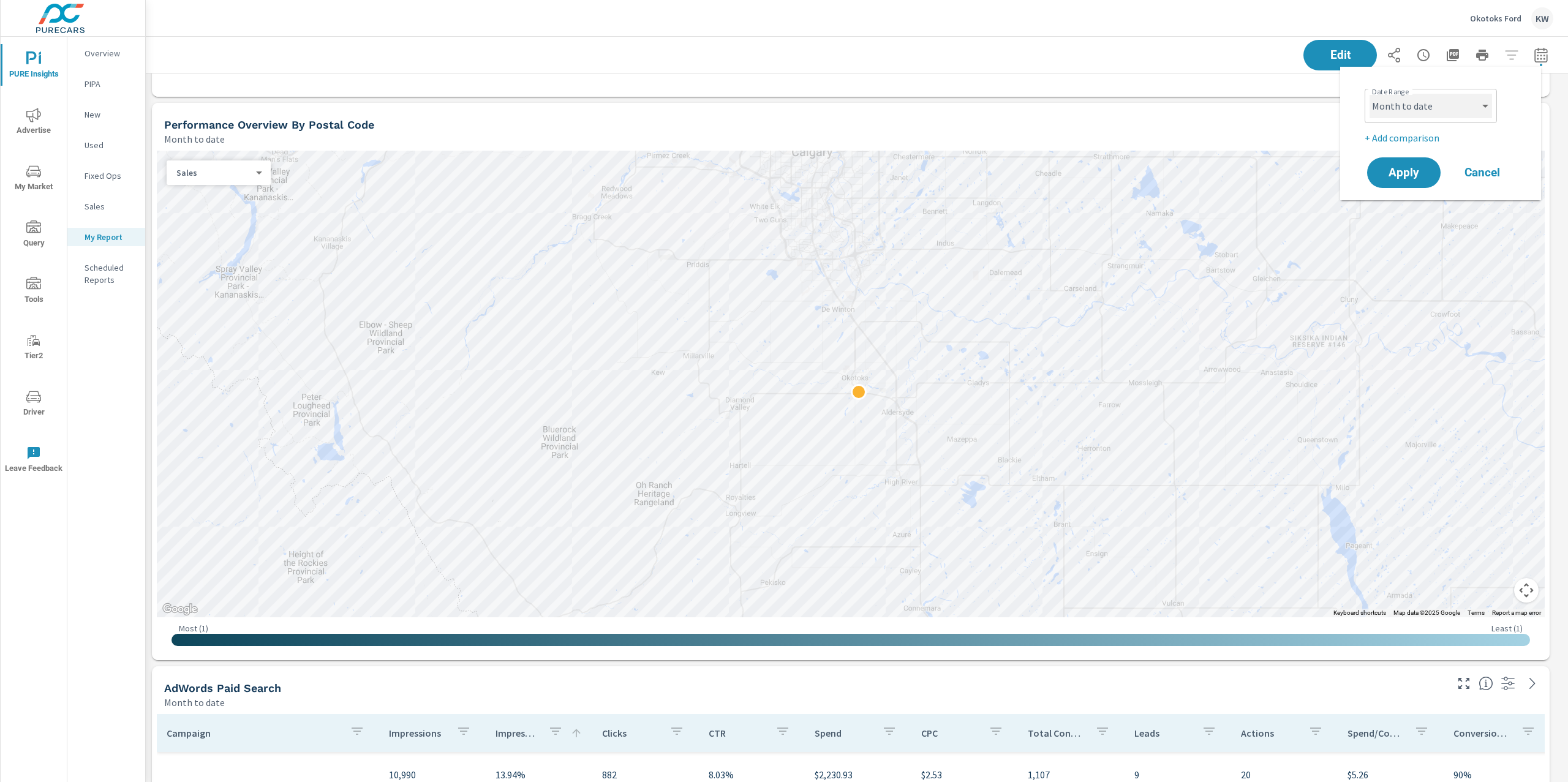
click at [1437, 114] on select "Custom [DATE] Last week Last 7 days Last 14 days Last 30 days Last 45 days Last…" at bounding box center [1431, 106] width 122 height 25
select select "Last month"
click at [1407, 170] on span "Apply" at bounding box center [1404, 173] width 50 height 12
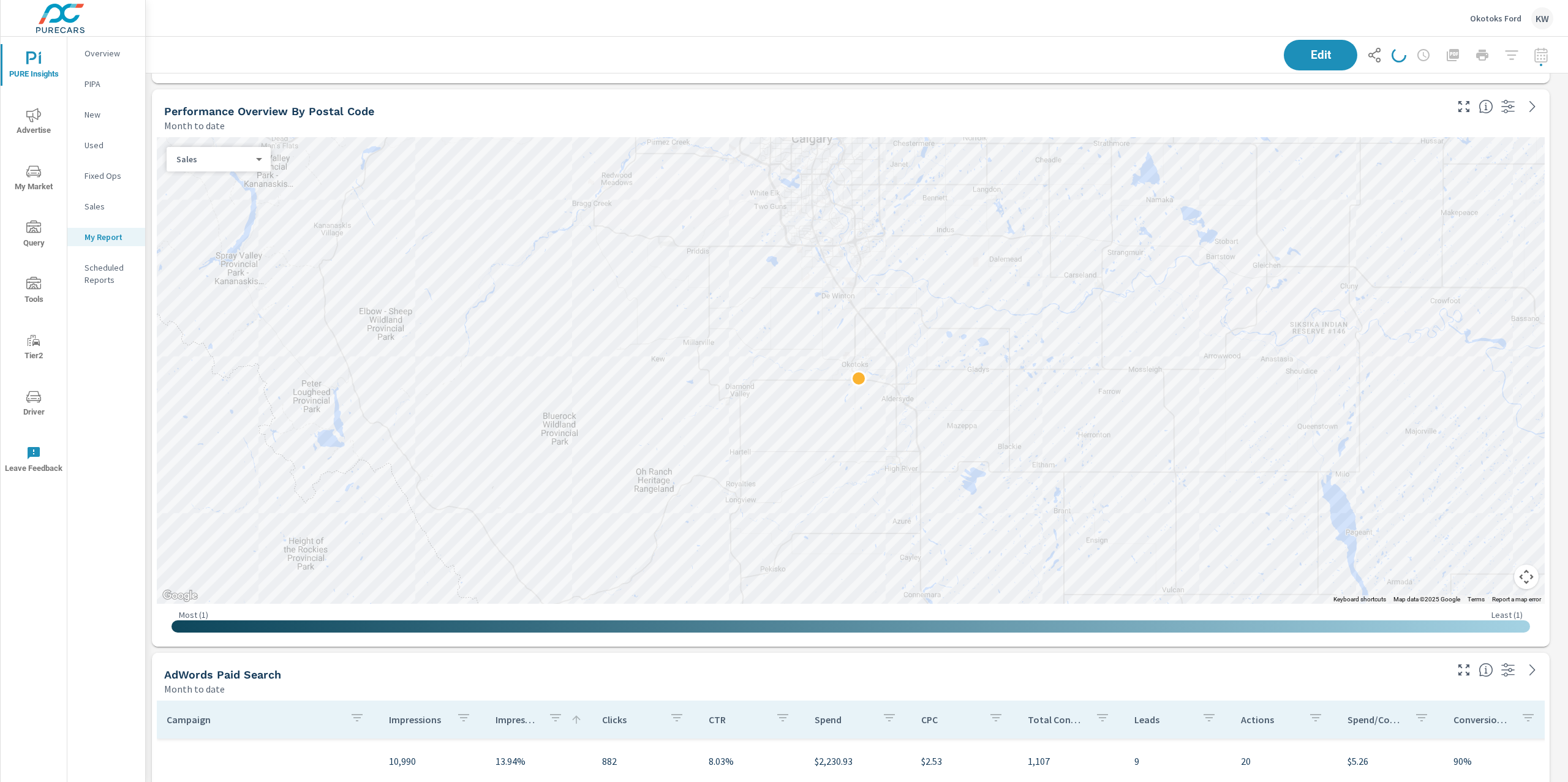
scroll to position [1689, 0]
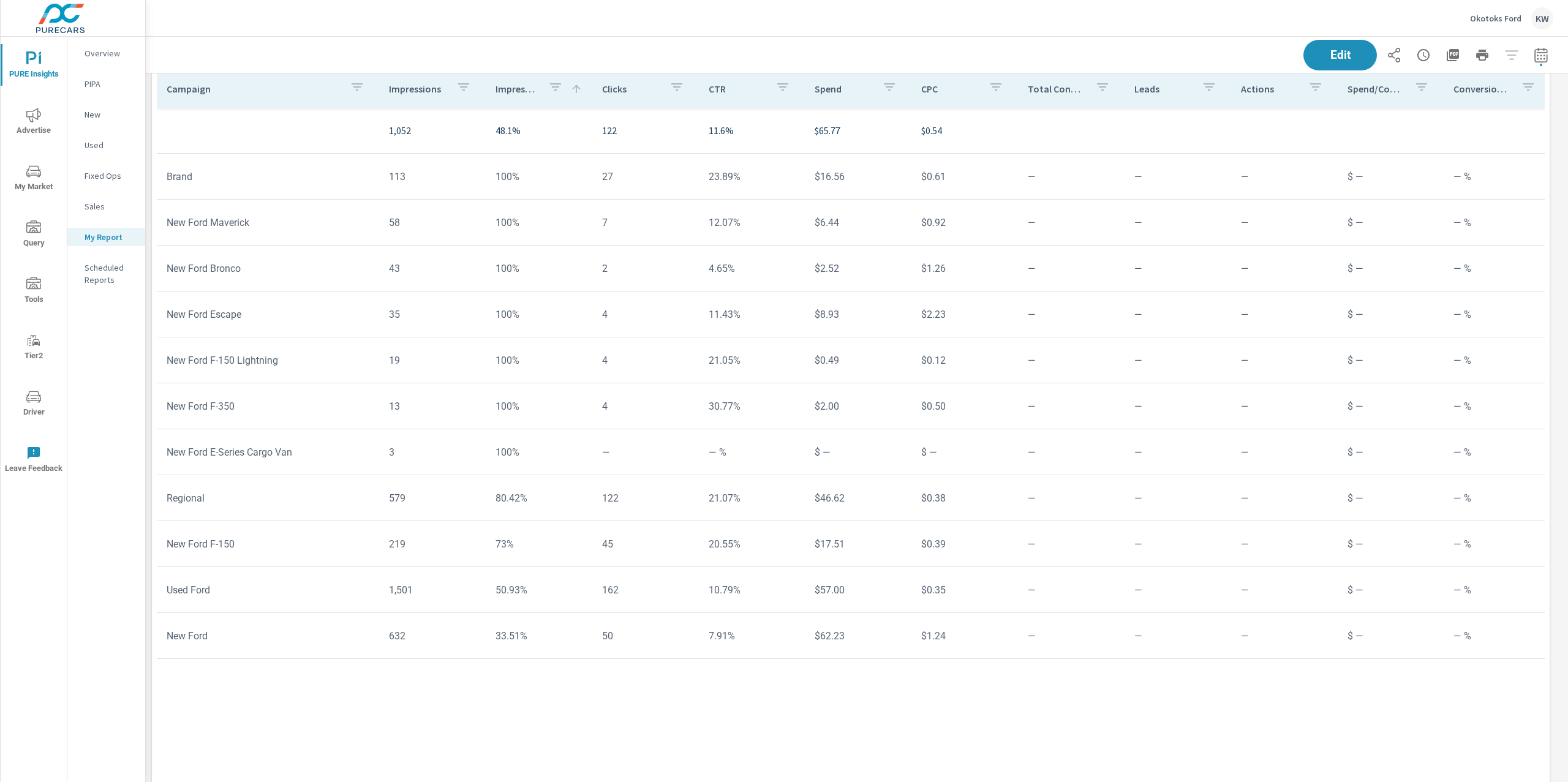
scroll to position [2730, 0]
click at [34, 288] on icon "nav menu" at bounding box center [33, 283] width 15 height 12
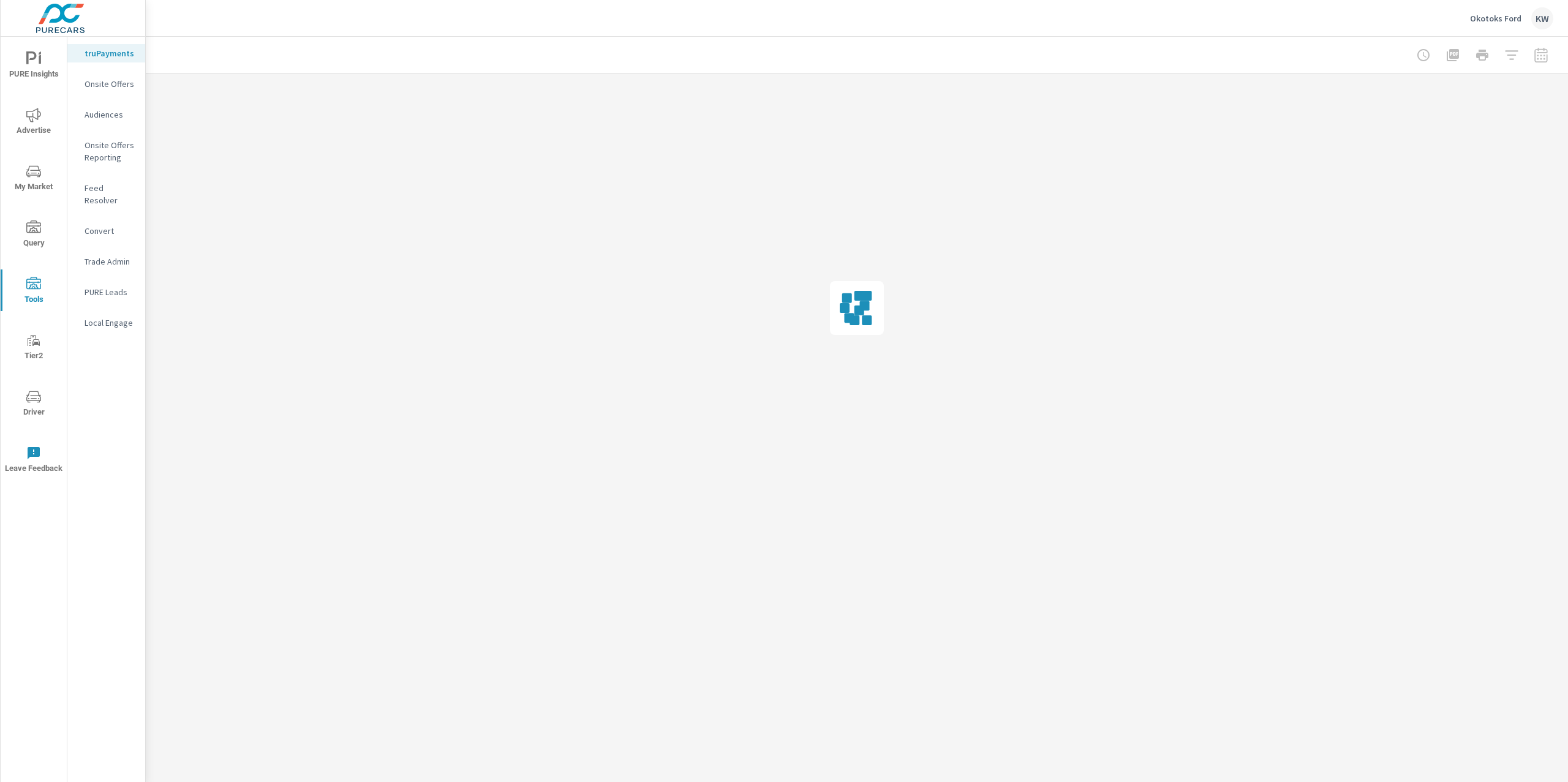
click at [111, 152] on p "Onsite Offers Reporting" at bounding box center [110, 152] width 51 height 25
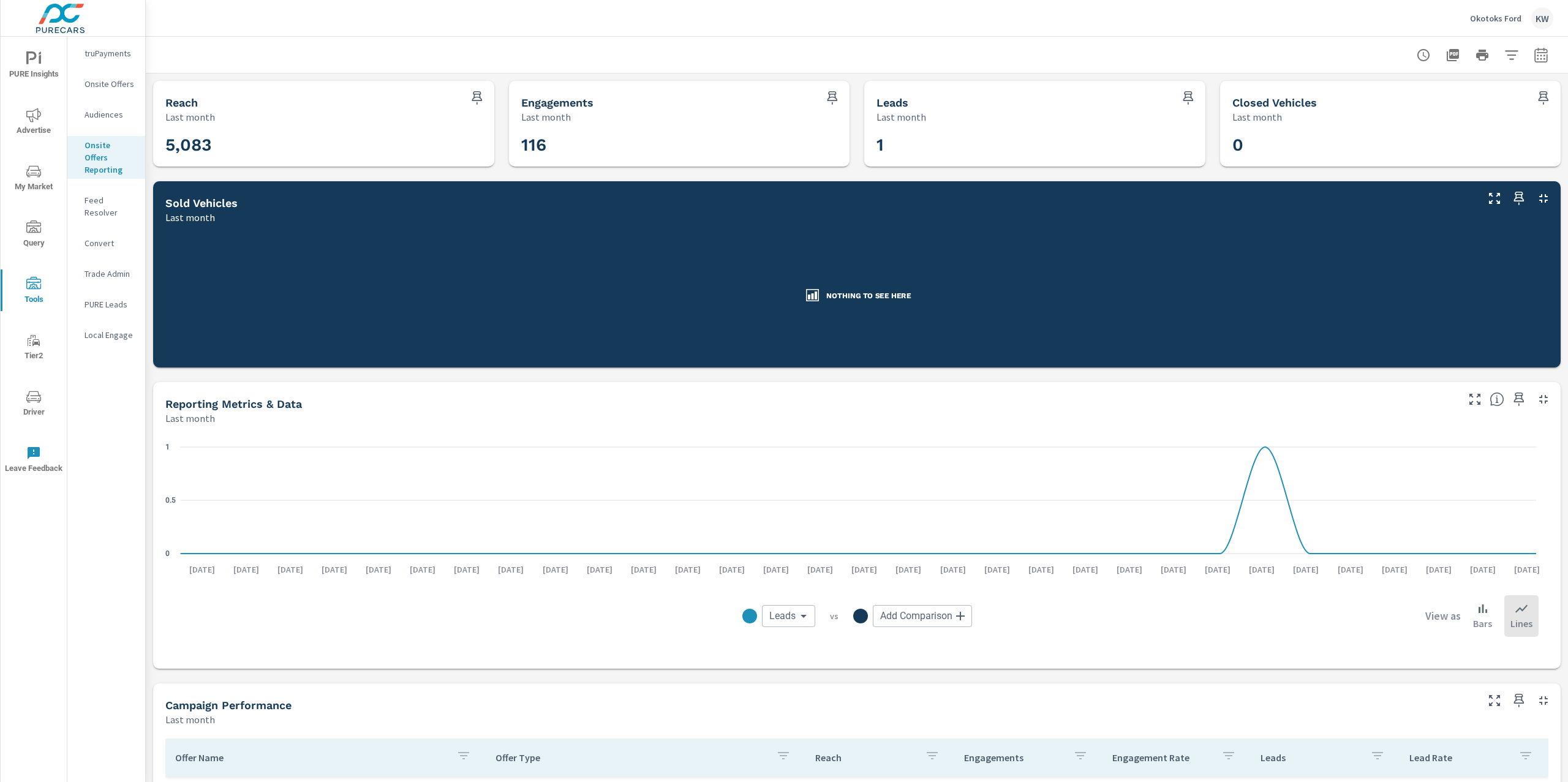
click at [112, 81] on p "Onsite Offers" at bounding box center [110, 84] width 51 height 12
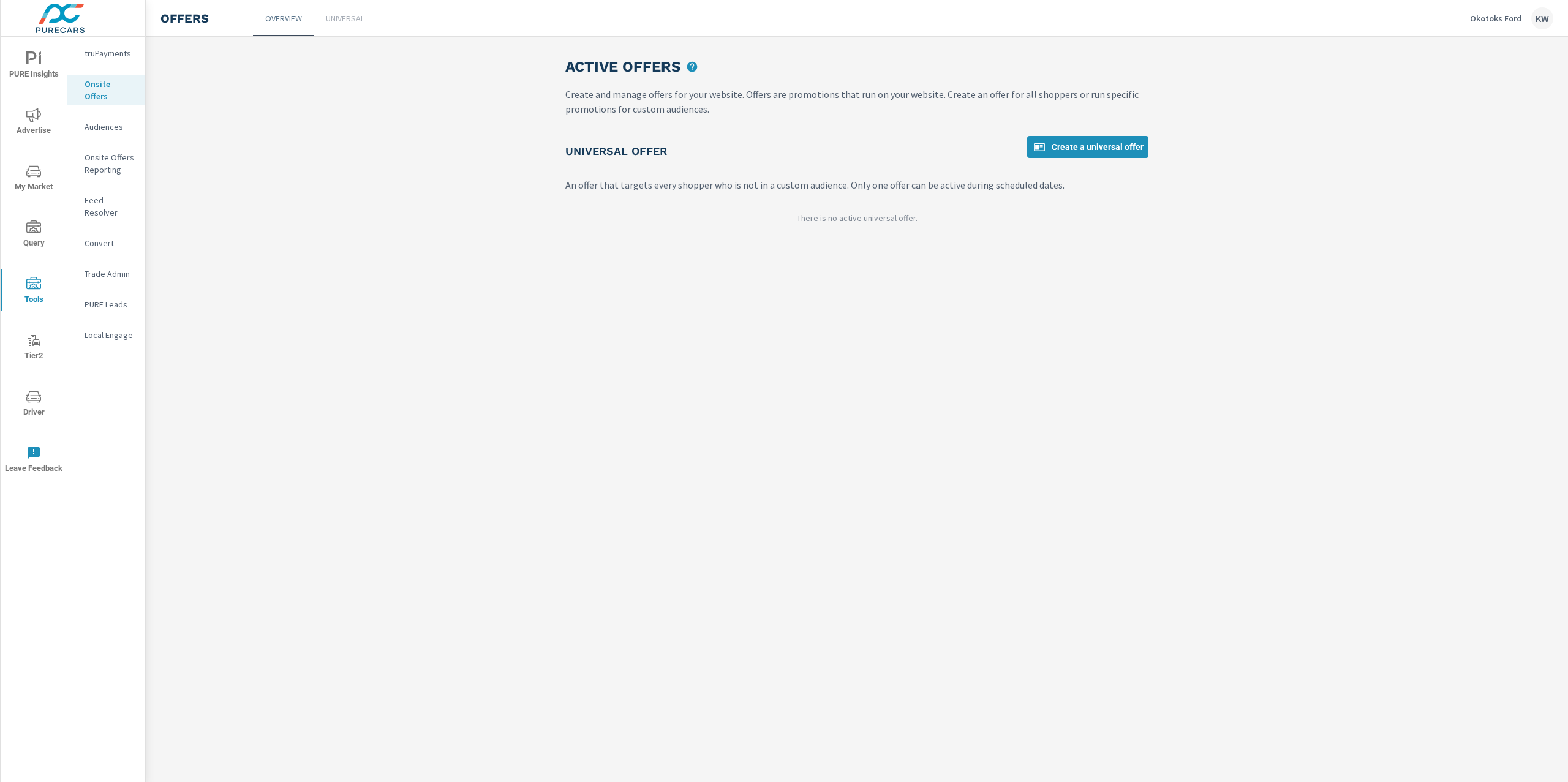
click at [345, 20] on p "Universal" at bounding box center [345, 19] width 39 height 12
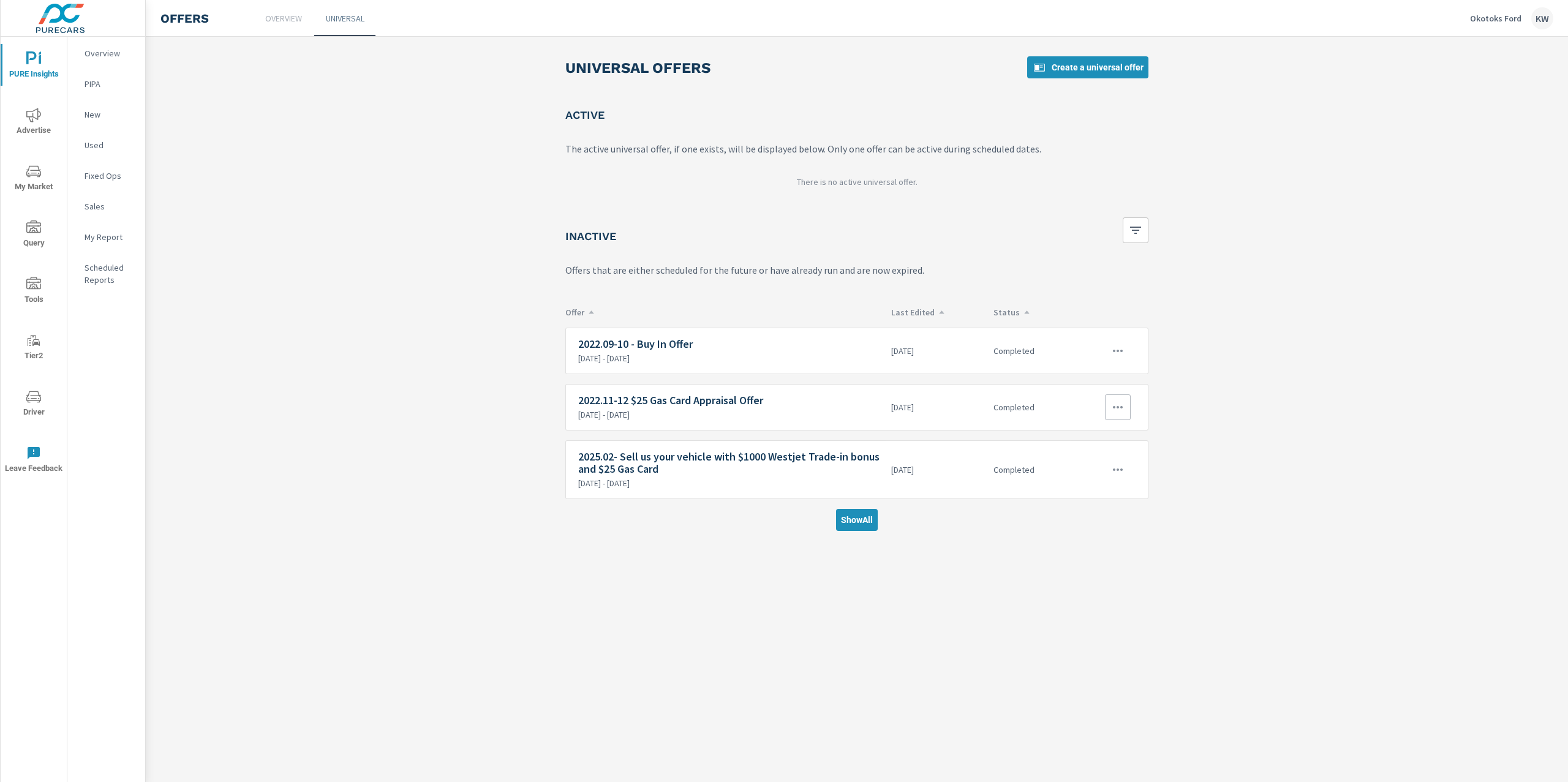
click at [1124, 415] on button "button" at bounding box center [1117, 406] width 26 height 26
click at [1092, 469] on div "View Report" at bounding box center [1094, 467] width 51 height 15
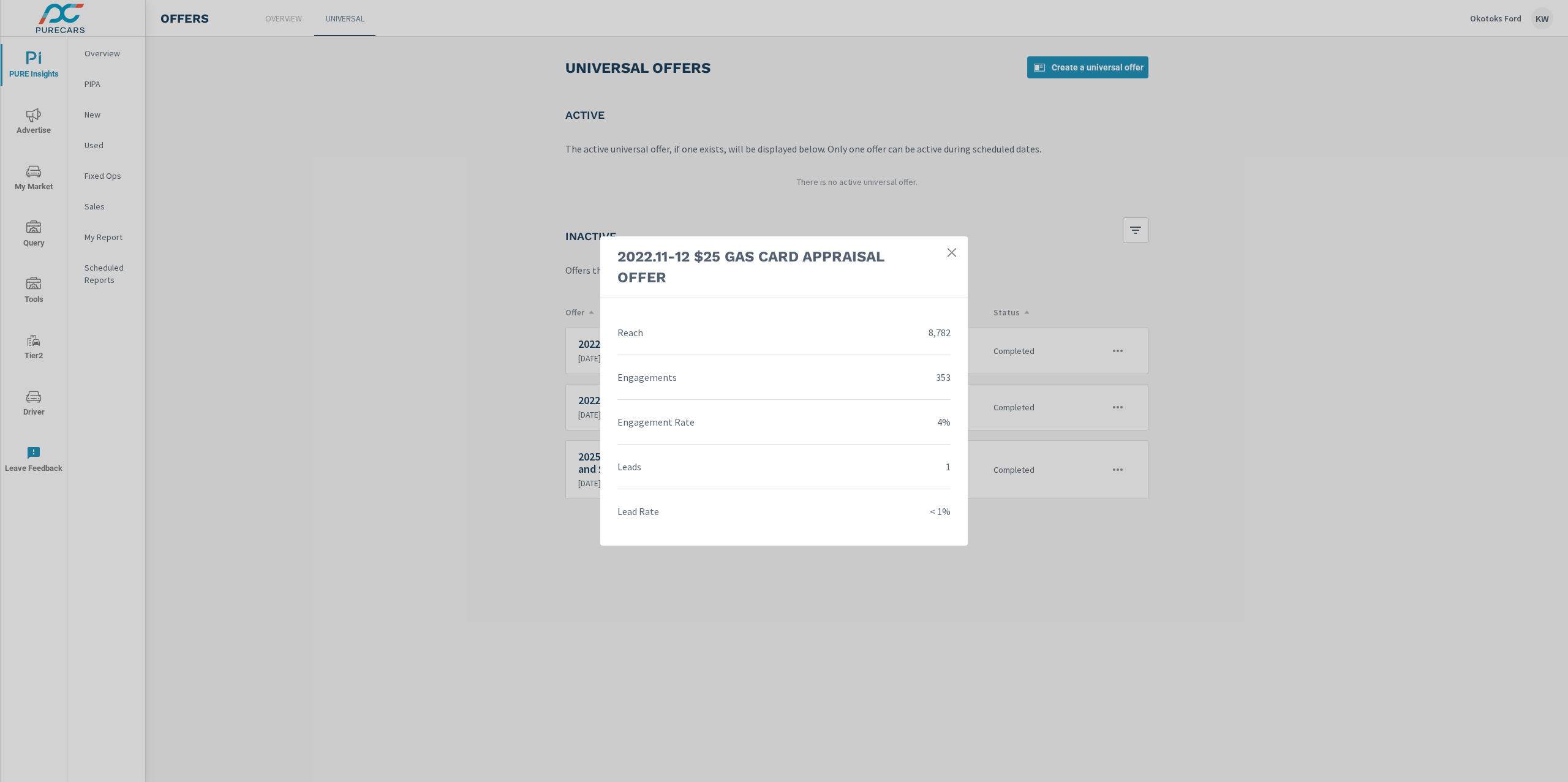
click at [954, 255] on icon at bounding box center [952, 252] width 9 height 9
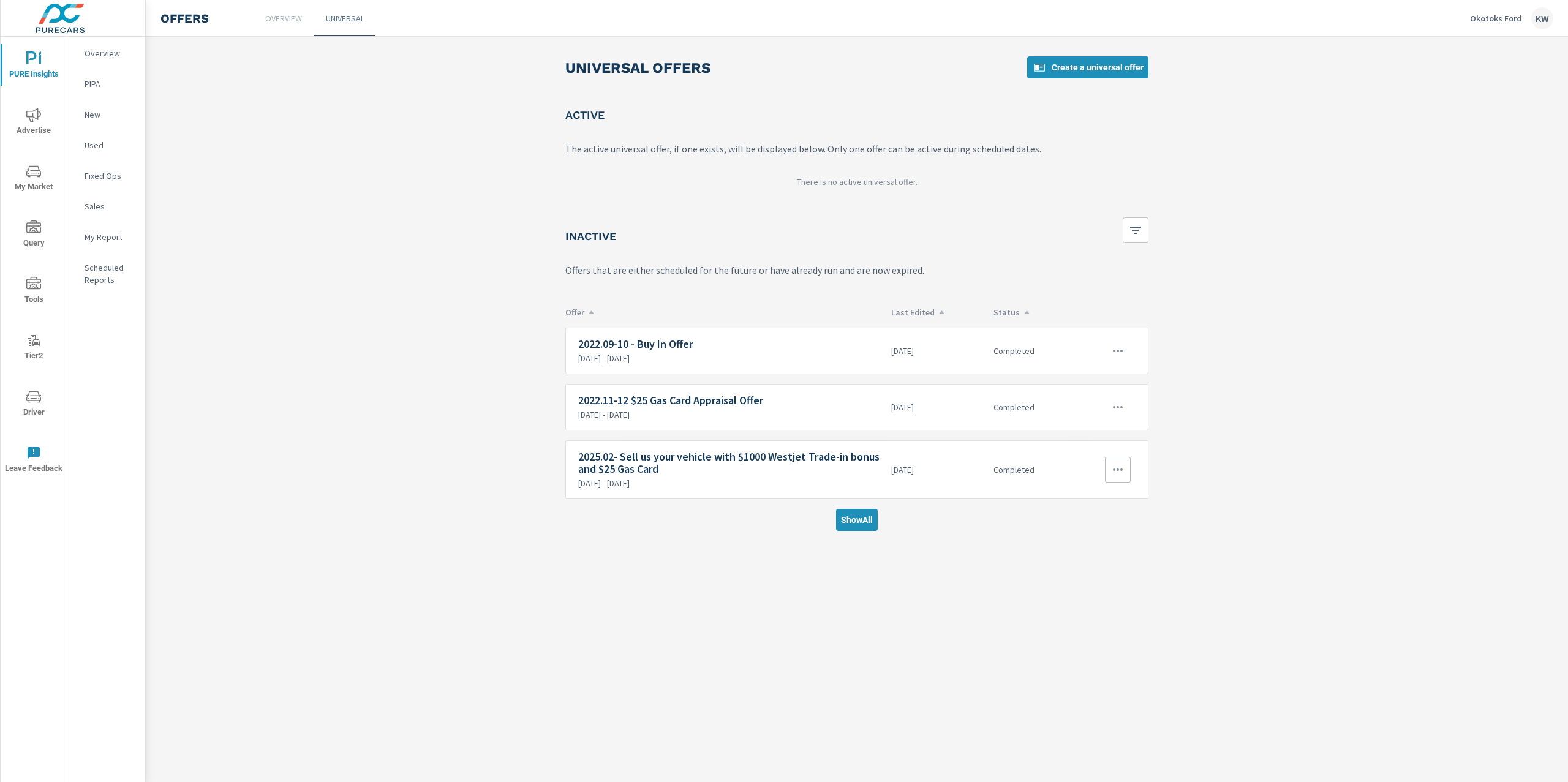
click at [1118, 471] on icon "button" at bounding box center [1117, 469] width 15 height 15
click at [1092, 534] on div "View Report" at bounding box center [1094, 530] width 51 height 15
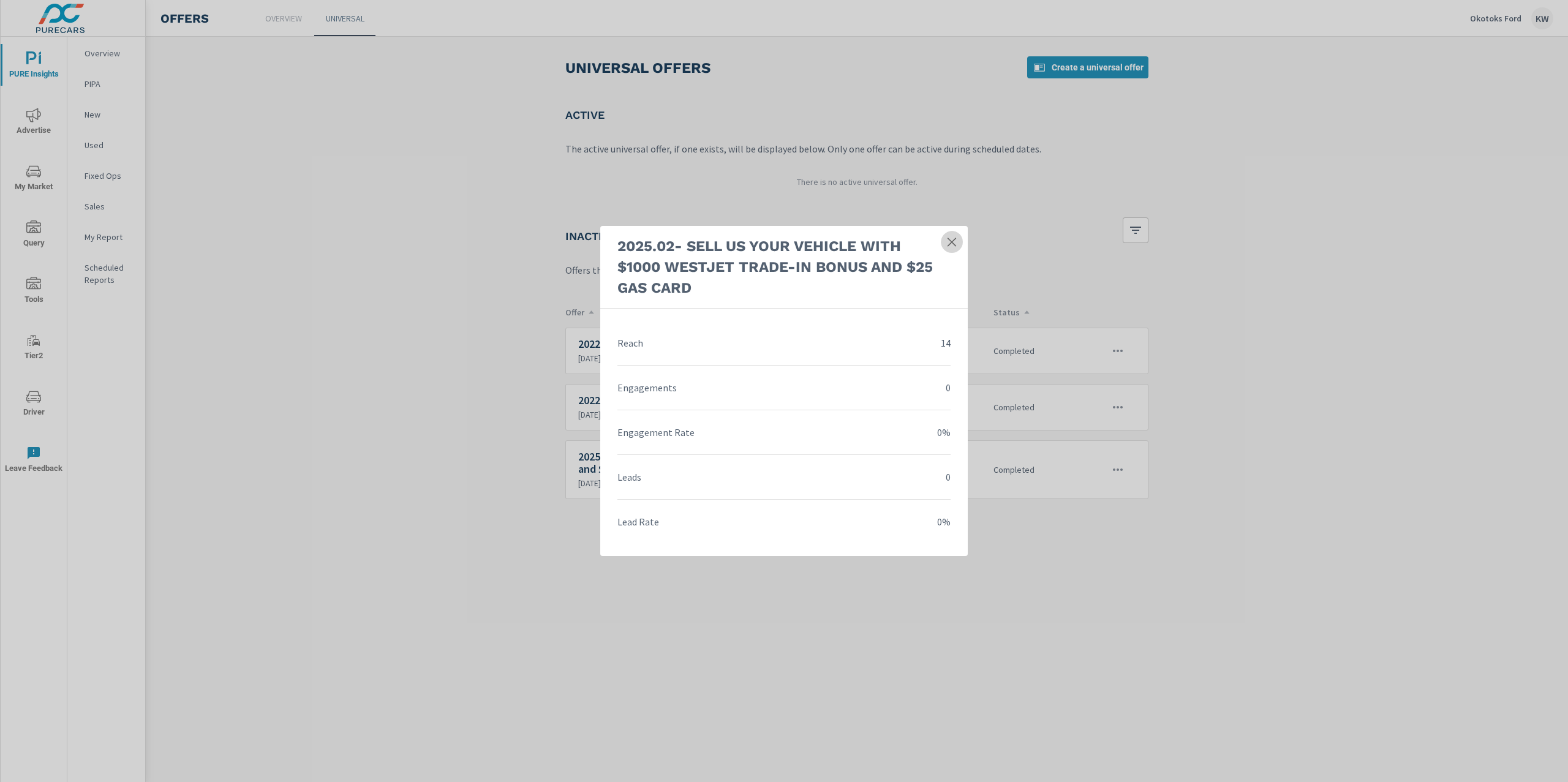
click at [949, 246] on icon at bounding box center [952, 242] width 12 height 12
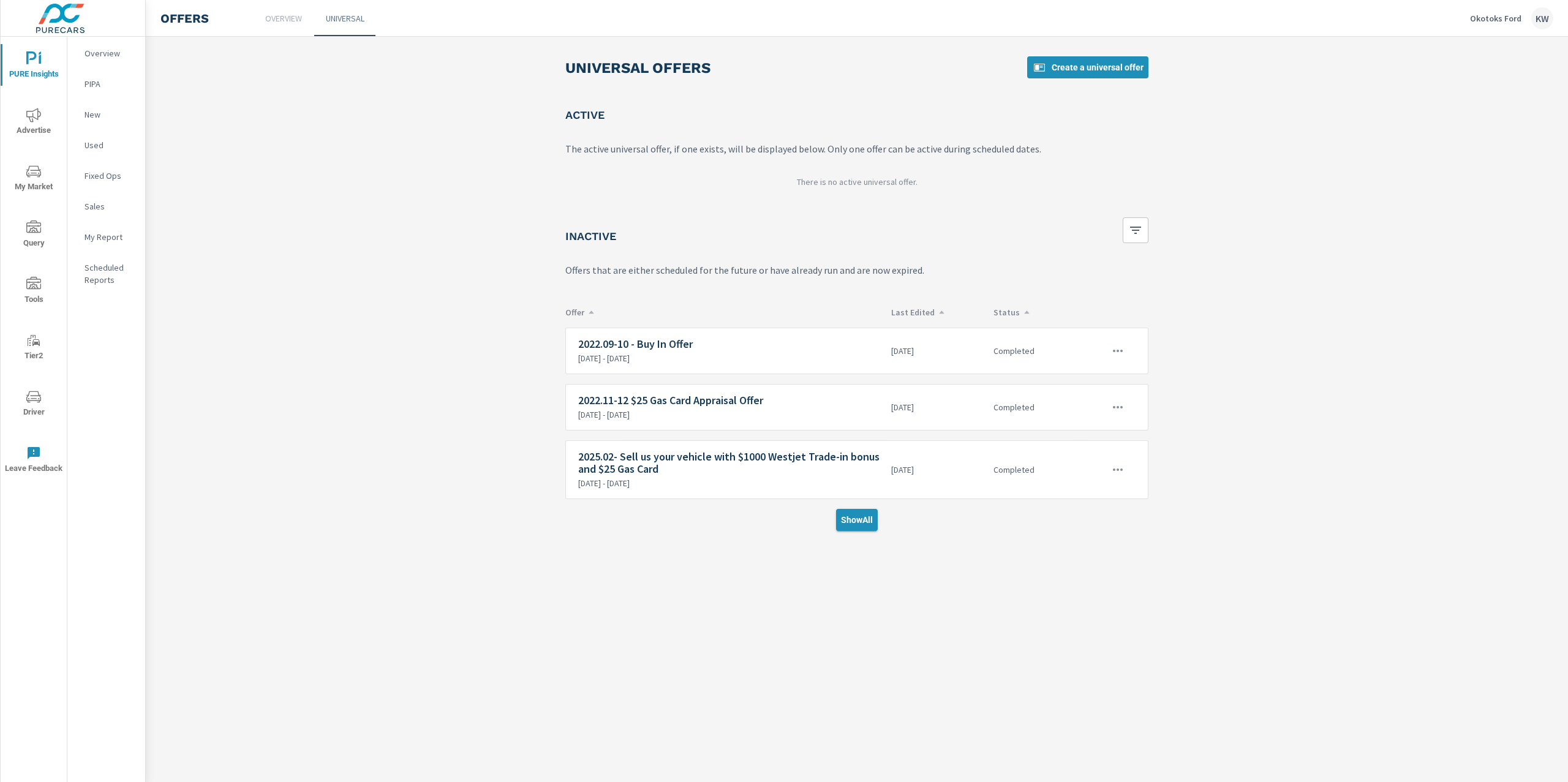
click at [854, 514] on button "Show All" at bounding box center [857, 520] width 42 height 22
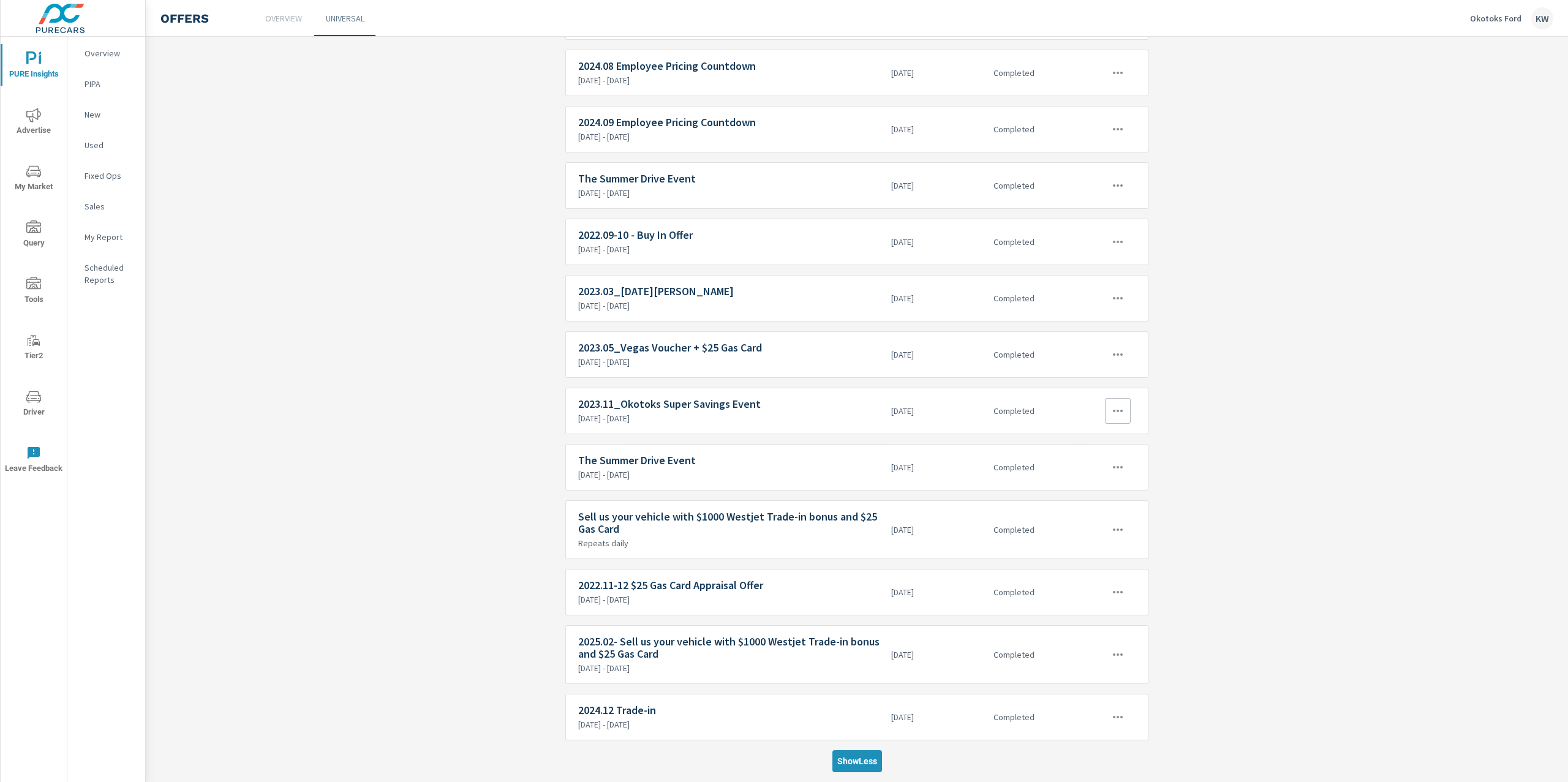
scroll to position [402, 0]
